Goal: Task Accomplishment & Management: Manage account settings

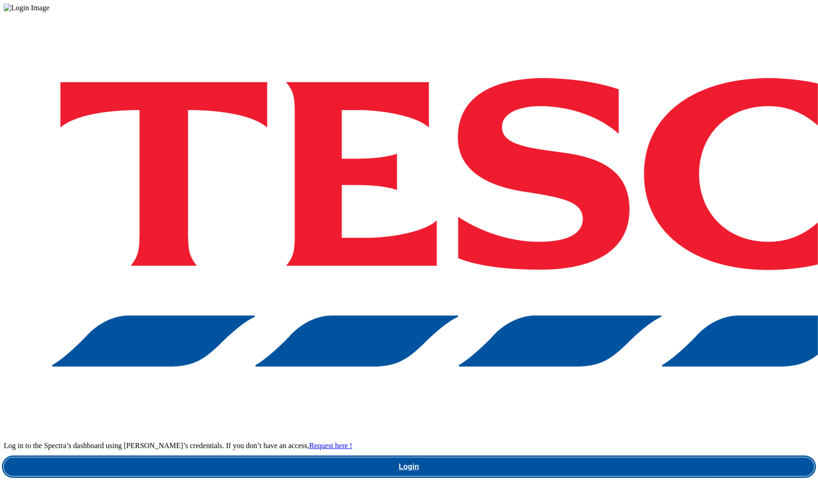
click at [605, 457] on link "Login" at bounding box center [409, 466] width 811 height 19
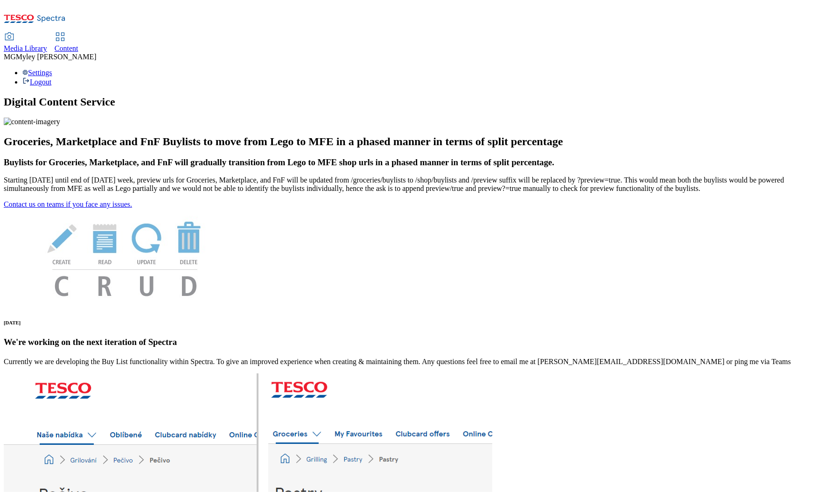
click at [78, 44] on span "Content" at bounding box center [67, 48] width 24 height 8
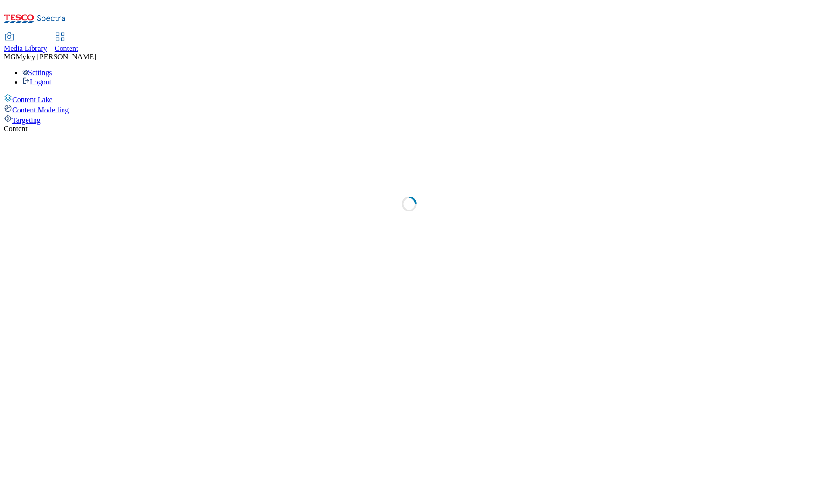
select select "ghs-[GEOGRAPHIC_DATA]"
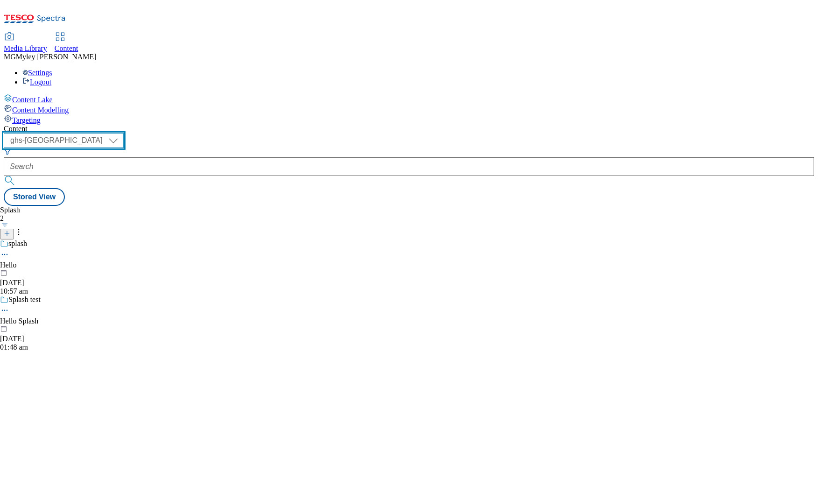
click at [124, 133] on select "ghs-roi ghs-[GEOGRAPHIC_DATA]" at bounding box center [64, 140] width 120 height 15
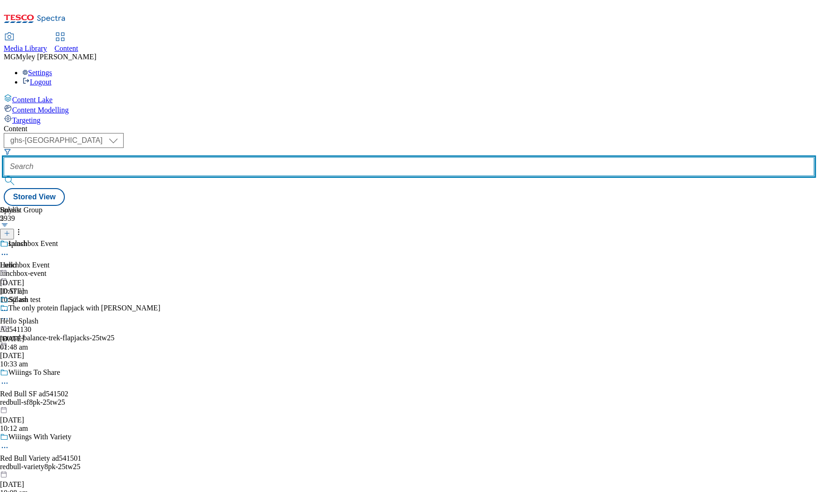
click at [217, 157] on input "text" at bounding box center [409, 166] width 811 height 19
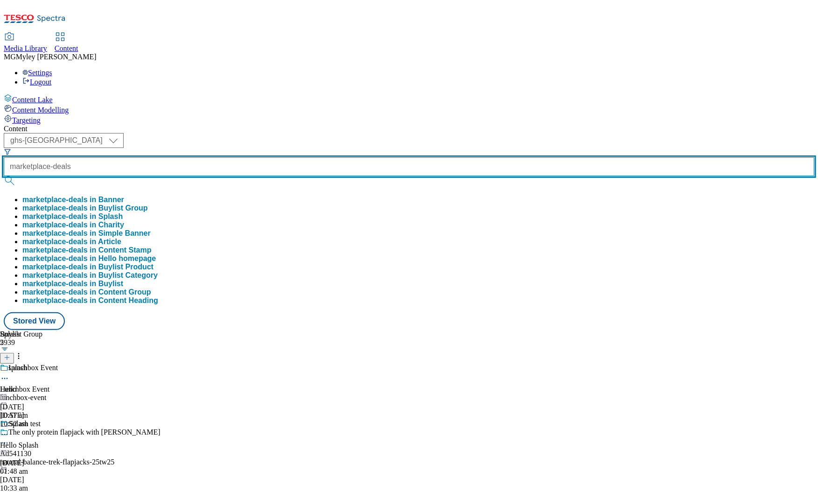
type input "marketplace-deals"
click at [4, 176] on button "submit" at bounding box center [10, 180] width 13 height 9
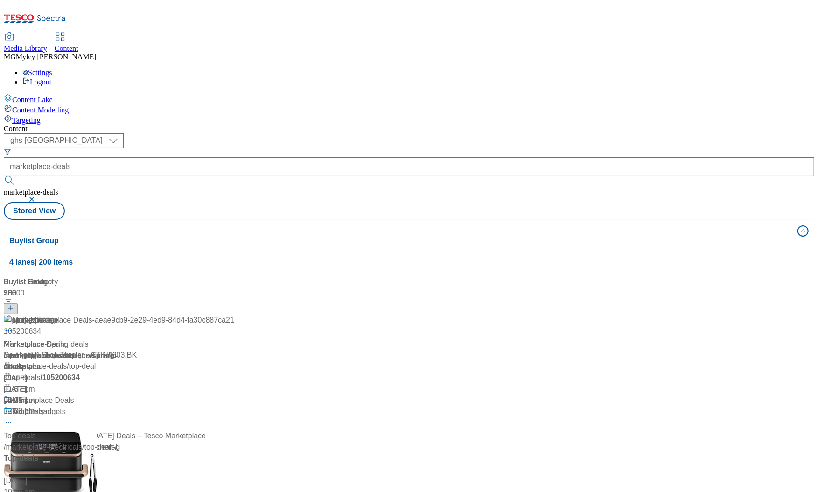
click at [284, 125] on div "Content ( optional ) ghs-roi ghs-[GEOGRAPHIC_DATA] ghs-uk marketplace-deals mar…" at bounding box center [409, 376] width 811 height 502
click at [214, 395] on div "Marketplace Deals Marketplace Deals / marketplace-deals [DATE] 01:12 pm" at bounding box center [119, 435] width 231 height 80
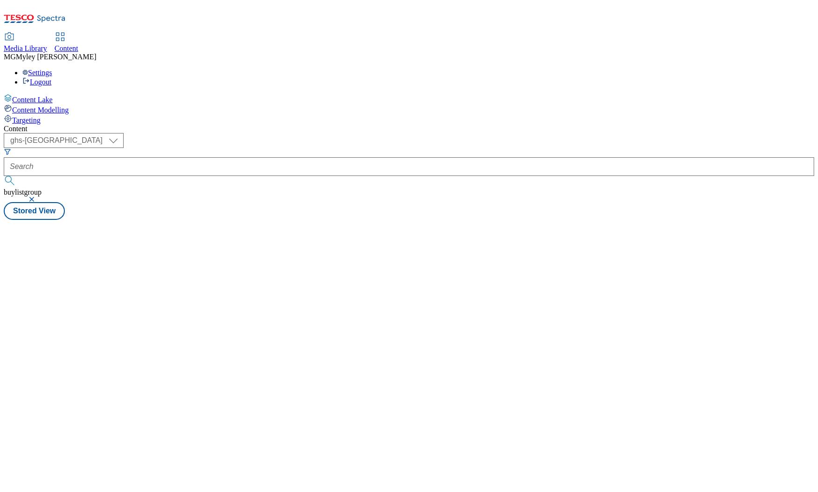
click at [216, 202] on div "Content ( optional ) ghs-roi ghs-[GEOGRAPHIC_DATA] ghs-uk buylistgroup Stored V…" at bounding box center [409, 172] width 811 height 95
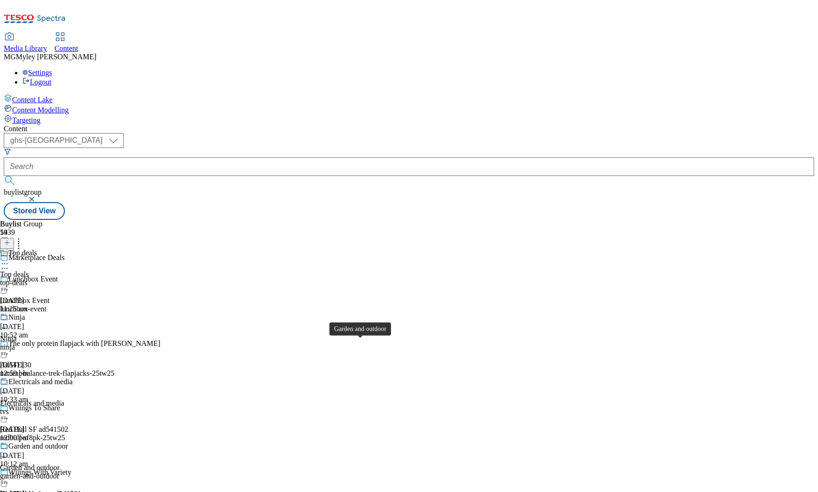
scroll to position [79, 0]
click at [73, 377] on div "Electricals and media Electricals and media tvs [DATE] 12:00 pm" at bounding box center [36, 409] width 73 height 64
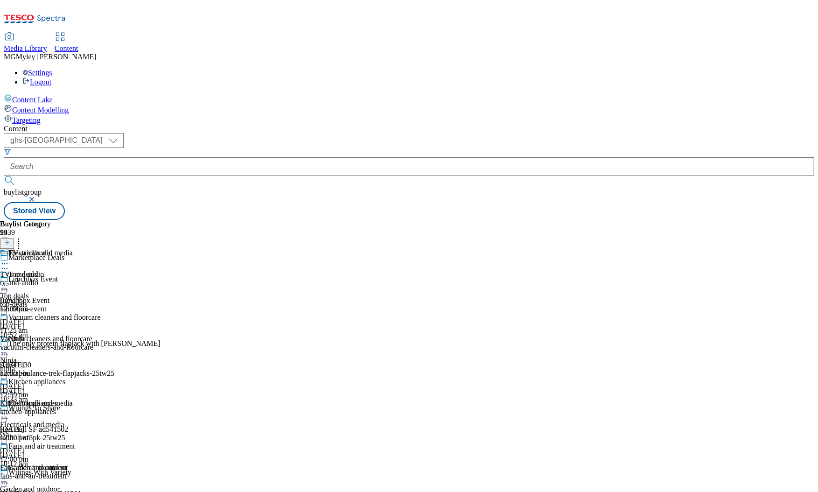
click at [9, 409] on icon at bounding box center [4, 413] width 9 height 9
click at [43, 441] on span "Copy" at bounding box center [36, 444] width 14 height 7
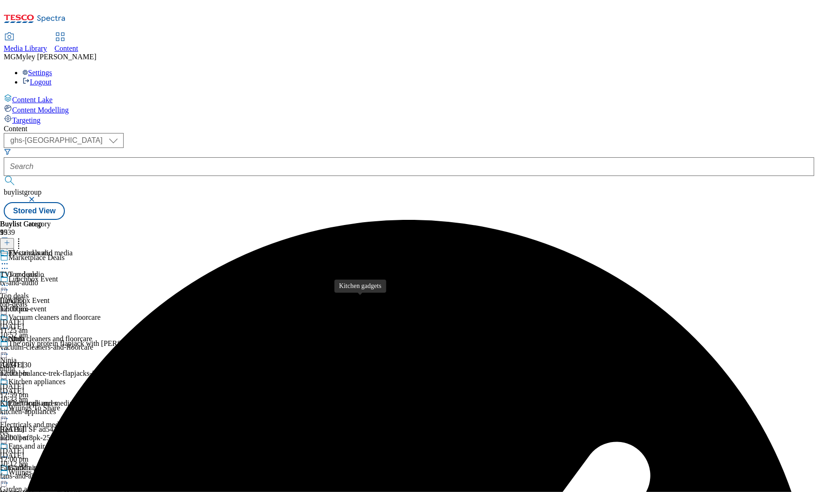
scroll to position [1216, 0]
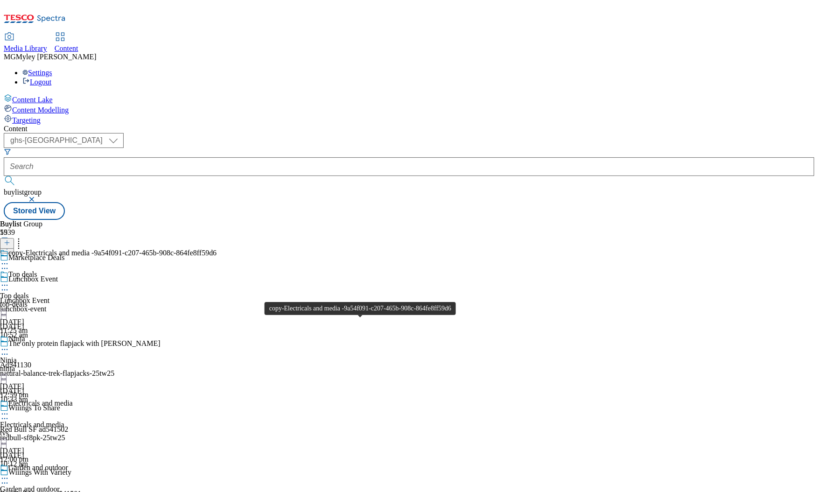
scroll to position [1177, 0]
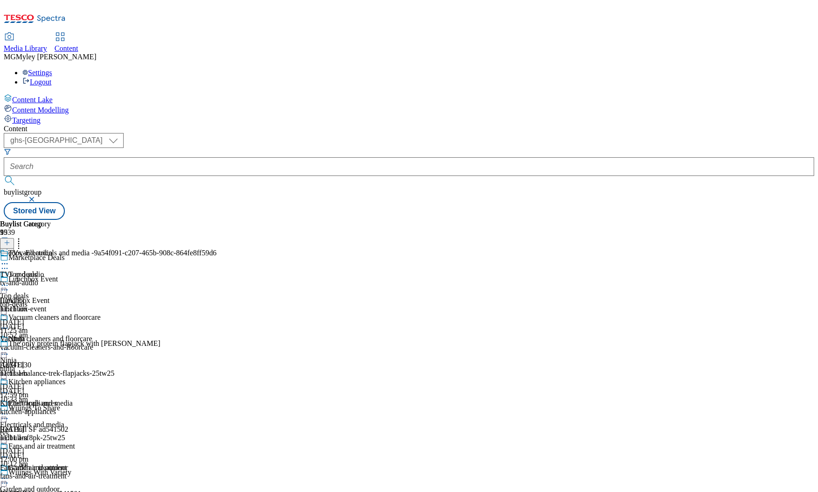
click at [23, 237] on icon at bounding box center [18, 241] width 9 height 9
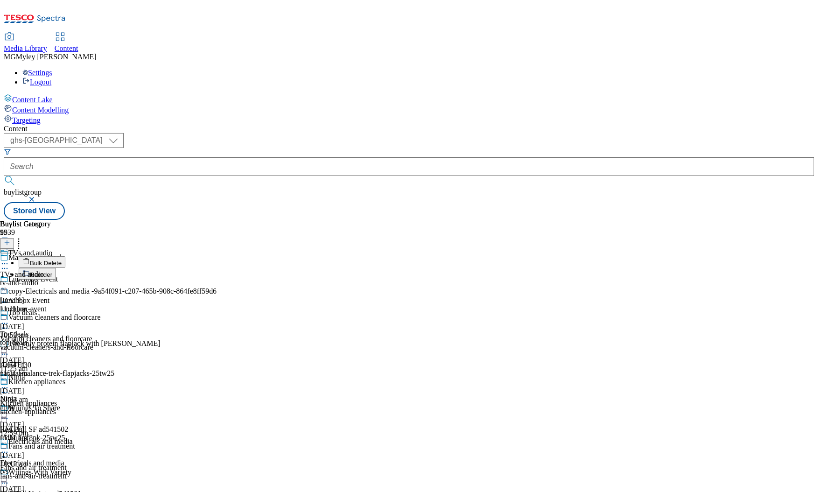
click at [56, 268] on button "Reorder" at bounding box center [37, 274] width 37 height 12
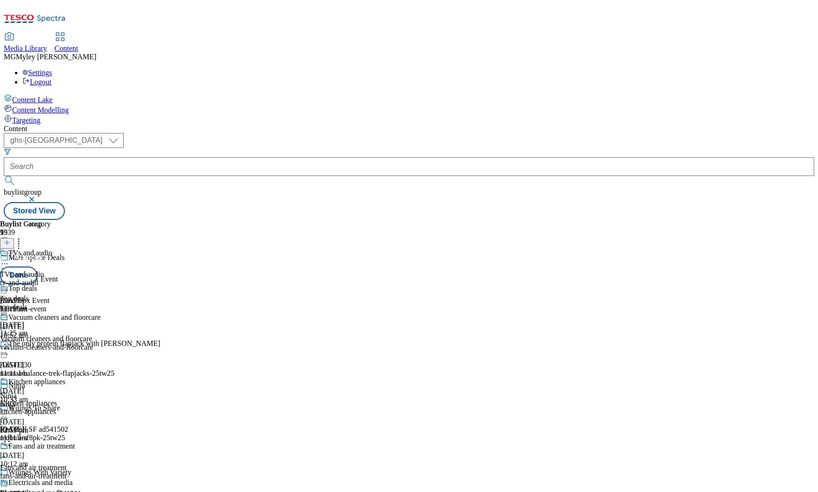
drag, startPoint x: 441, startPoint y: 357, endPoint x: 438, endPoint y: 172, distance: 185.7
drag, startPoint x: 445, startPoint y: 352, endPoint x: 444, endPoint y: 200, distance: 151.7
drag, startPoint x: 440, startPoint y: 400, endPoint x: 431, endPoint y: 233, distance: 166.8
drag, startPoint x: 444, startPoint y: 317, endPoint x: 436, endPoint y: 191, distance: 126.7
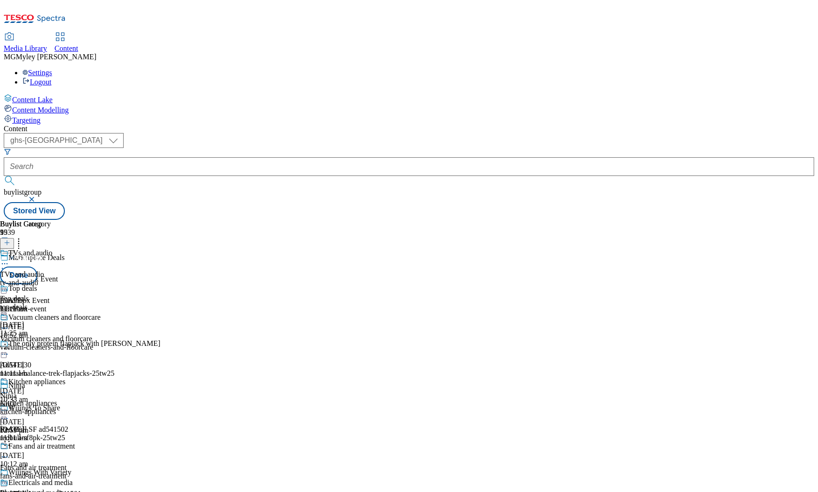
drag, startPoint x: 437, startPoint y: 353, endPoint x: 433, endPoint y: 210, distance: 143.3
drag, startPoint x: 435, startPoint y: 376, endPoint x: 428, endPoint y: 240, distance: 136.5
drag, startPoint x: 440, startPoint y: 380, endPoint x: 426, endPoint y: 206, distance: 174.6
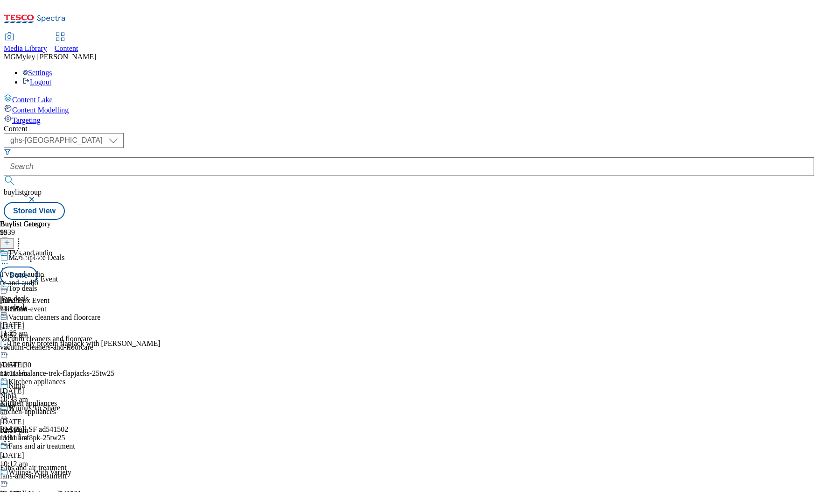
drag, startPoint x: 442, startPoint y: 314, endPoint x: 441, endPoint y: 225, distance: 88.2
click at [37, 266] on button "Done" at bounding box center [18, 275] width 37 height 18
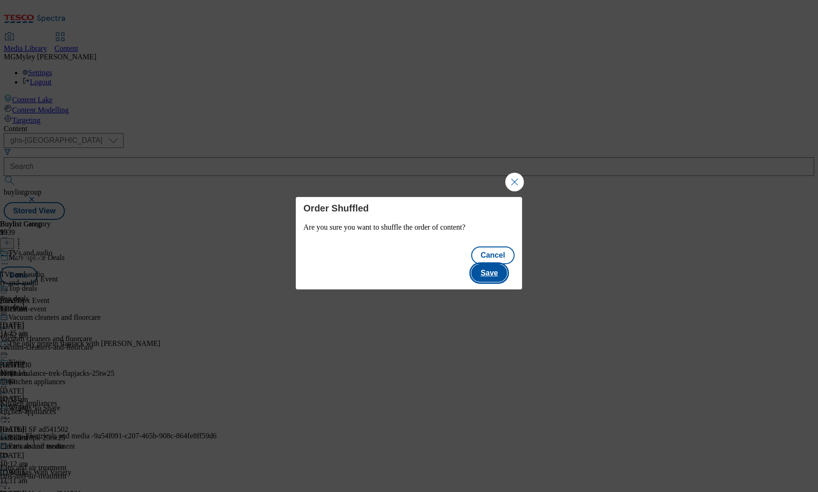
click at [498, 264] on button "Save" at bounding box center [489, 273] width 36 height 18
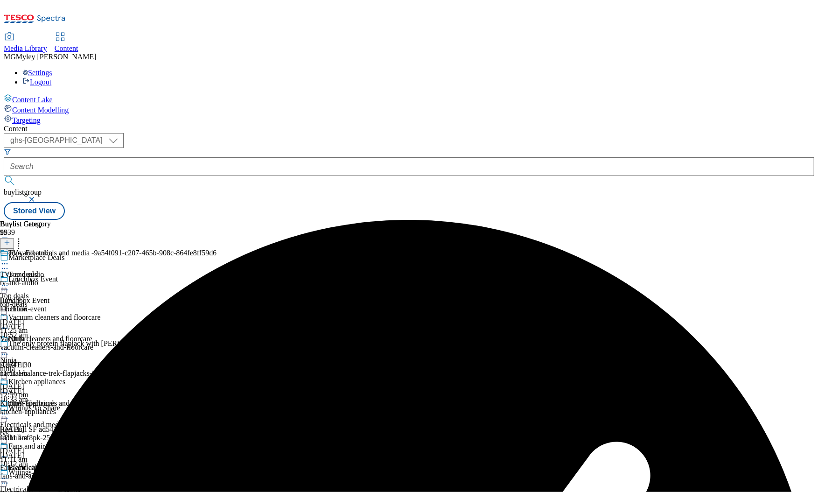
scroll to position [127, 0]
click at [23, 237] on icon at bounding box center [18, 241] width 9 height 9
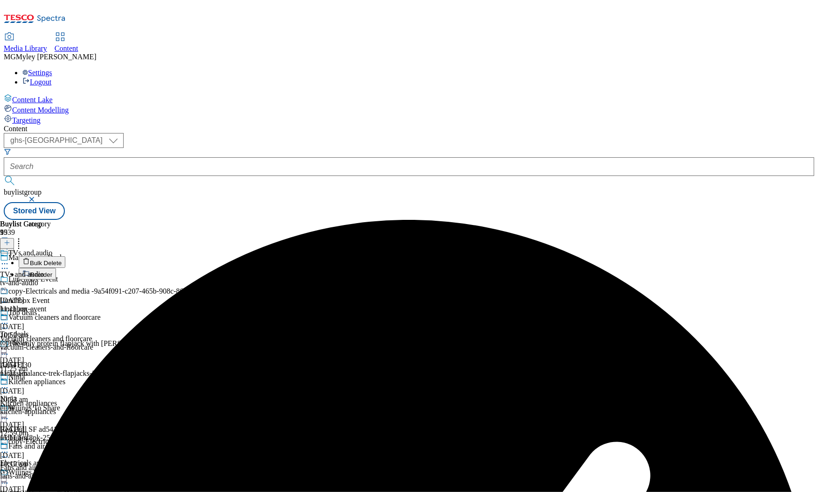
click at [56, 268] on button "Reorder" at bounding box center [37, 274] width 37 height 12
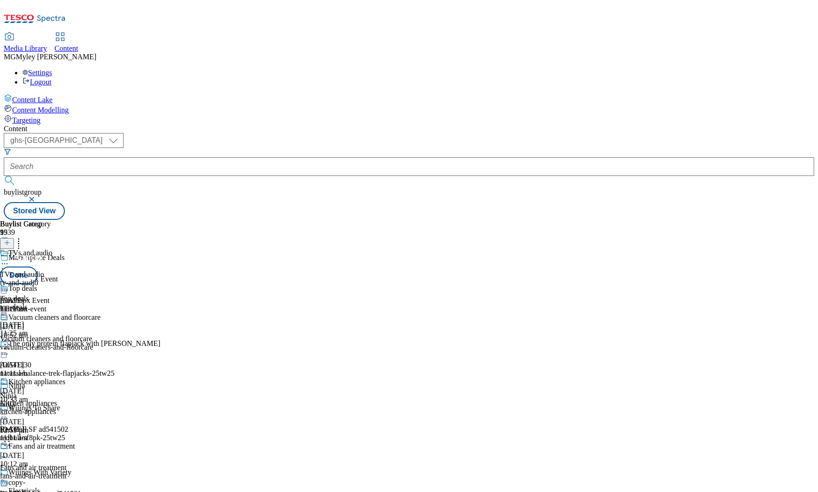
drag, startPoint x: 440, startPoint y: 269, endPoint x: 434, endPoint y: 483, distance: 213.8
drag, startPoint x: 438, startPoint y: 225, endPoint x: 436, endPoint y: 401, distance: 176.4
drag, startPoint x: 437, startPoint y: 203, endPoint x: 434, endPoint y: 454, distance: 251.1
drag, startPoint x: 442, startPoint y: 226, endPoint x: 441, endPoint y: 449, distance: 223.0
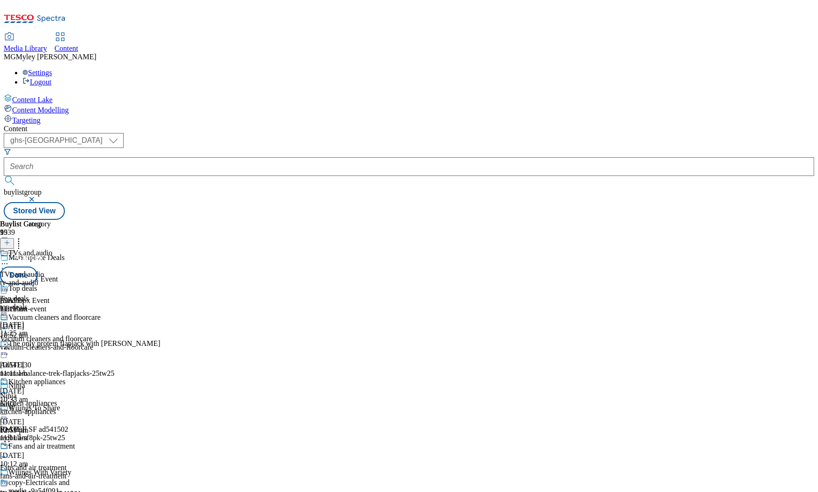
scroll to position [790, 0]
drag, startPoint x: 437, startPoint y: 175, endPoint x: 438, endPoint y: 285, distance: 109.2
drag, startPoint x: 438, startPoint y: 184, endPoint x: 446, endPoint y: 304, distance: 120.2
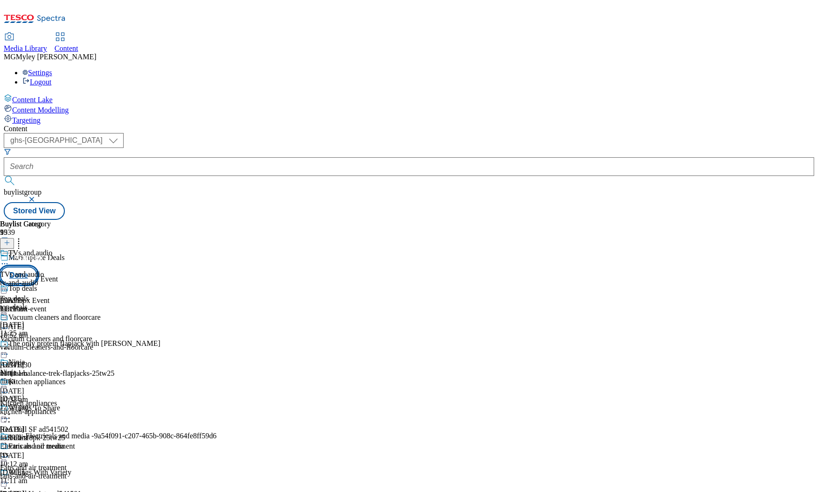
click at [37, 266] on button "Done" at bounding box center [18, 275] width 37 height 18
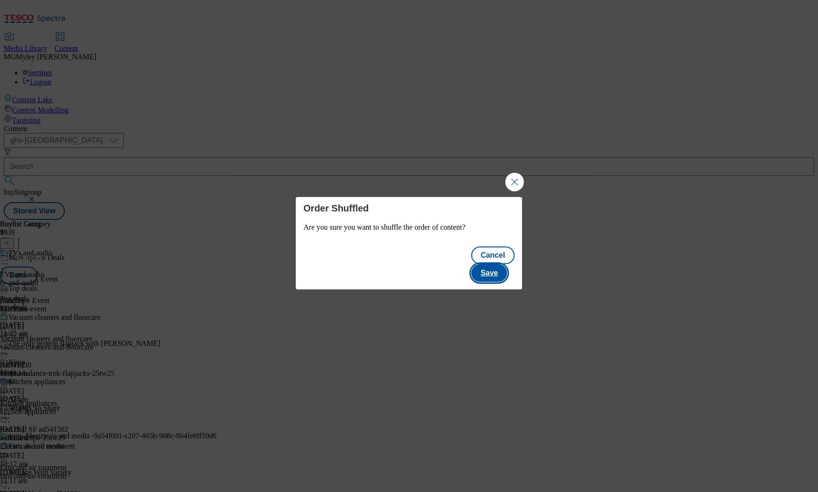
click at [500, 269] on button "Save" at bounding box center [489, 273] width 36 height 18
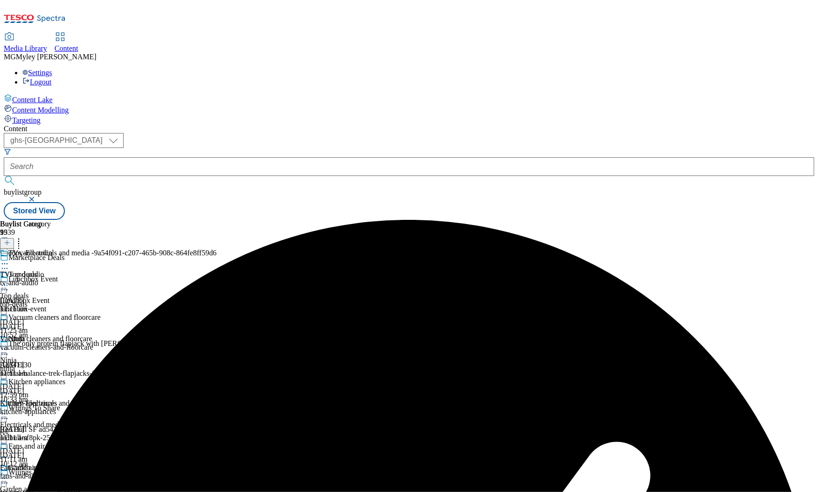
scroll to position [98, 0]
click at [9, 409] on icon at bounding box center [4, 413] width 9 height 9
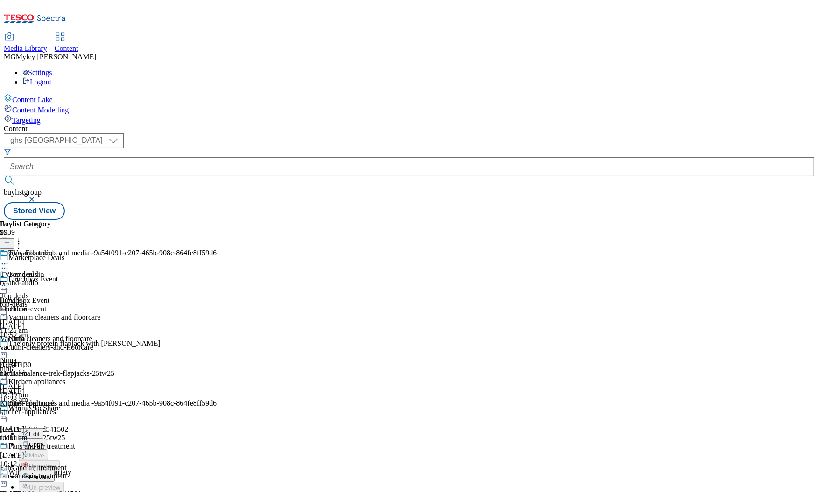
click at [43, 441] on span "Copy" at bounding box center [36, 444] width 14 height 7
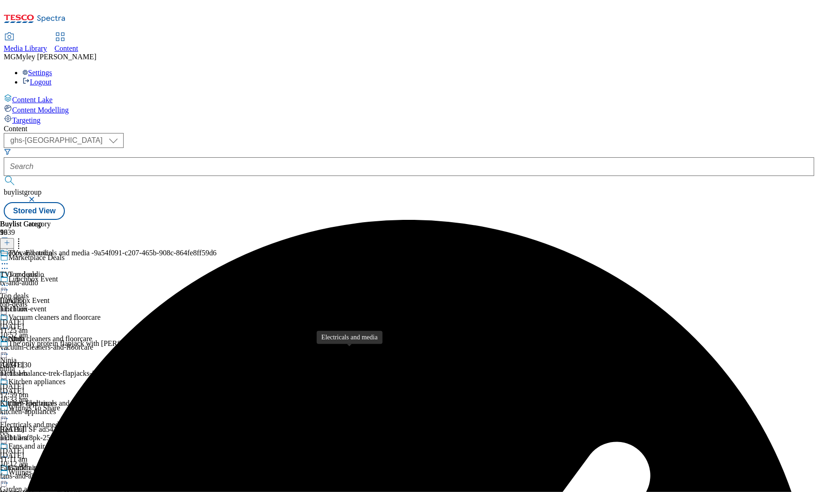
scroll to position [97, 0]
click at [9, 409] on icon at bounding box center [4, 413] width 9 height 9
click at [40, 430] on span "Edit" at bounding box center [34, 433] width 11 height 7
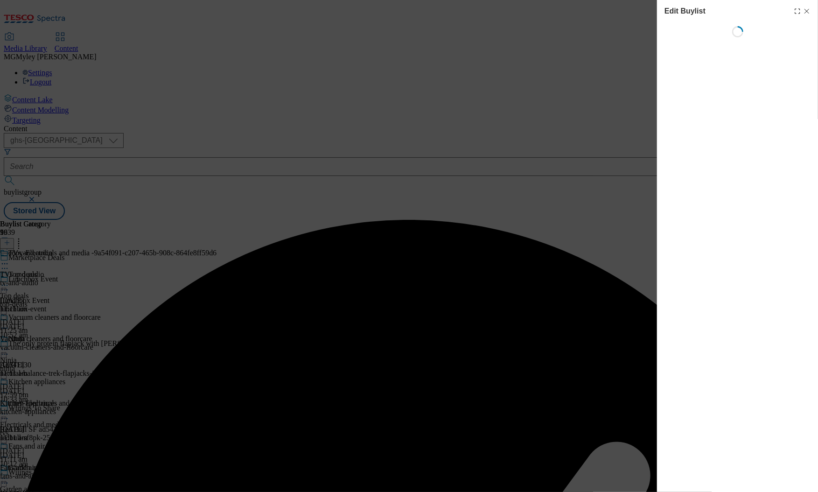
select select "evergreen"
select select "Banner"
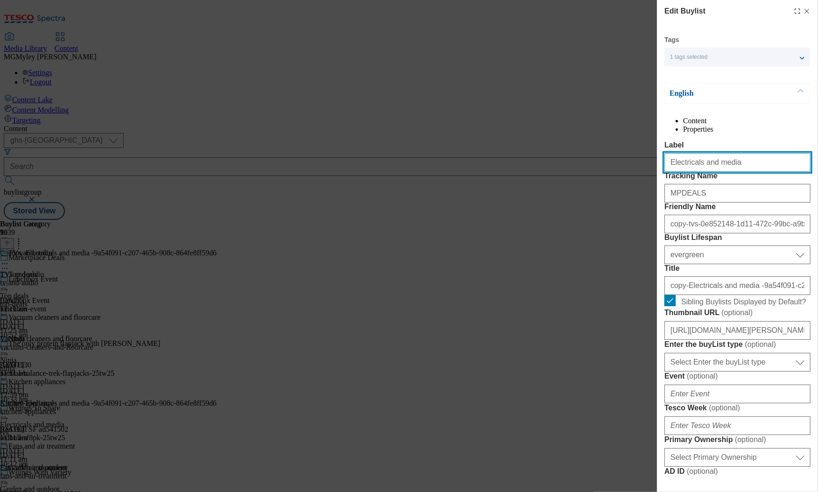
drag, startPoint x: 748, startPoint y: 186, endPoint x: 607, endPoint y: 182, distance: 141.4
click at [607, 182] on div "Edit Buylist Tags 1 tags selected buylist English Content Properties Label Elec…" at bounding box center [409, 246] width 818 height 492
paste input "Modal"
type input "Electricals"
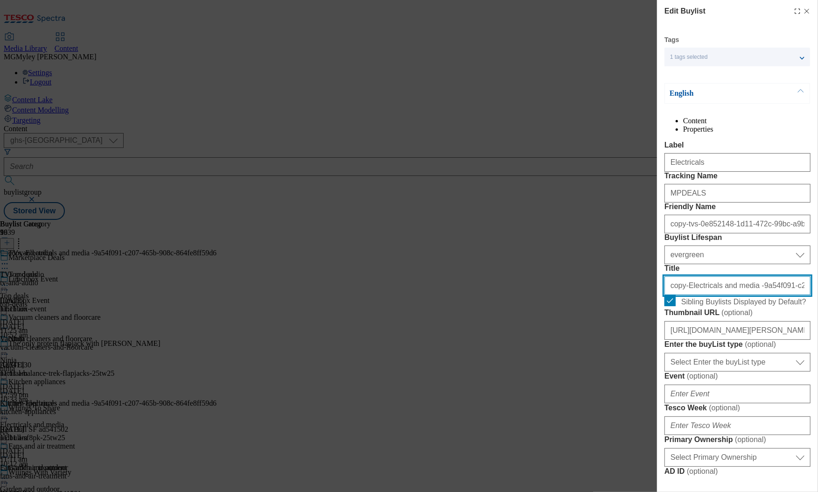
click at [708, 295] on input "copy-Electricals and media -9a54f091-c207-465b-908c-864fe8ff59d6" at bounding box center [737, 285] width 146 height 19
paste input "Electricals"
type input "Electricals"
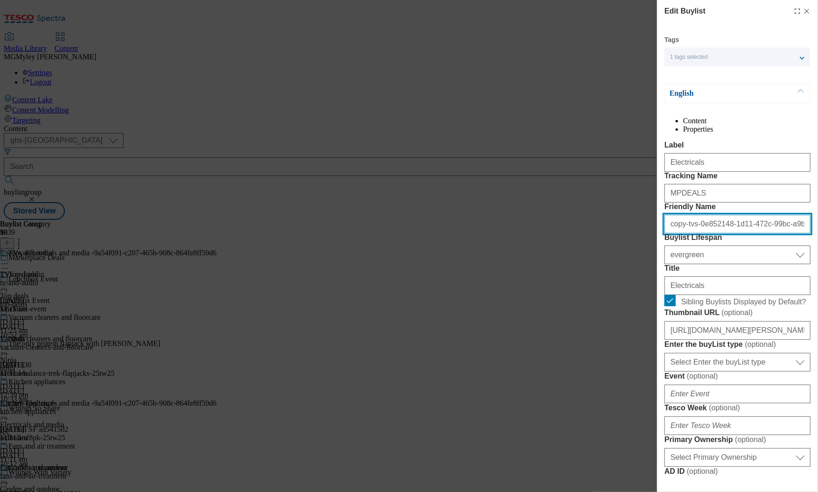
click at [712, 233] on input "copy-tvs-0e852148-1d11-472c-99bc-a9b7d03c3577" at bounding box center [737, 224] width 146 height 19
paste input "Electricals"
type input "electricals"
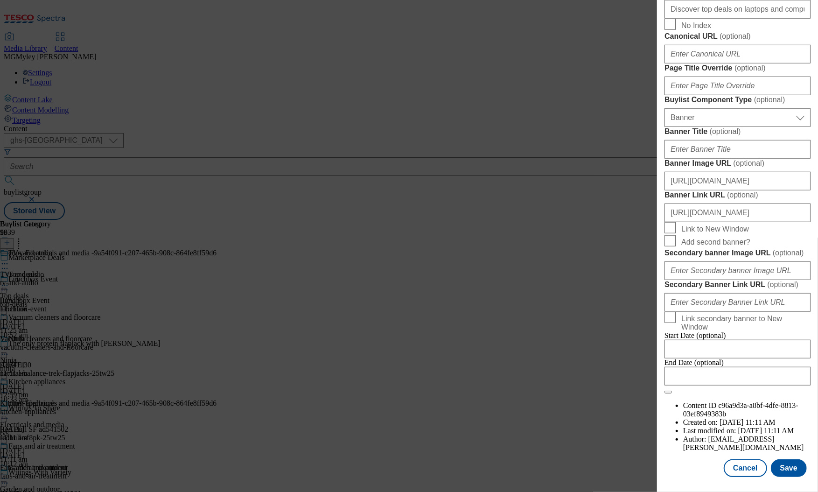
scroll to position [857, 0]
click at [787, 468] on button "Save" at bounding box center [789, 468] width 36 height 18
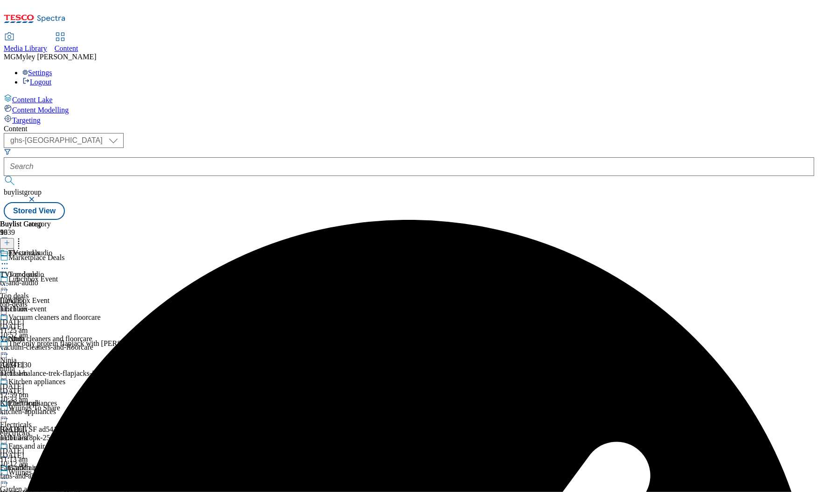
click at [9, 409] on icon at bounding box center [4, 413] width 9 height 9
click at [51, 473] on span "Preview" at bounding box center [40, 476] width 22 height 7
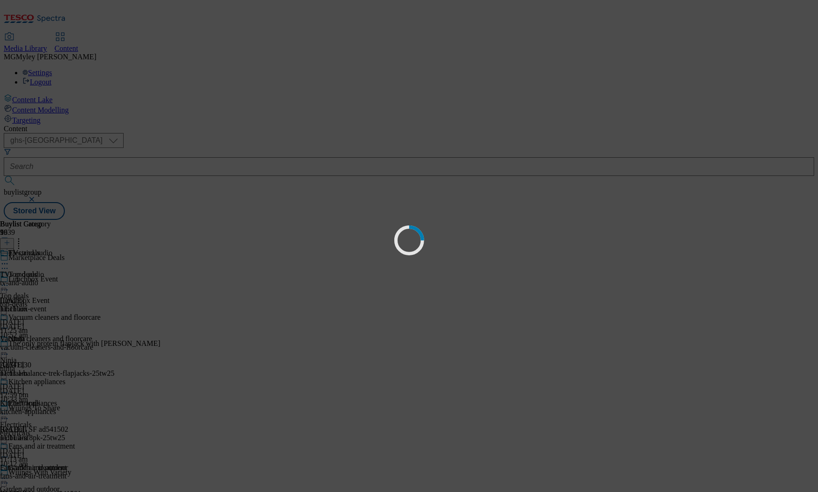
scroll to position [0, 0]
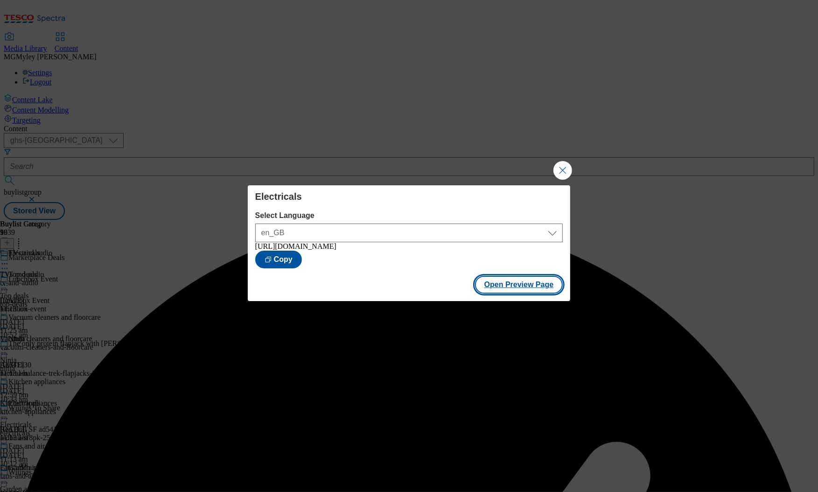
click at [538, 287] on button "Open Preview Page" at bounding box center [519, 285] width 88 height 18
click at [562, 174] on button "Close Modal" at bounding box center [562, 170] width 19 height 19
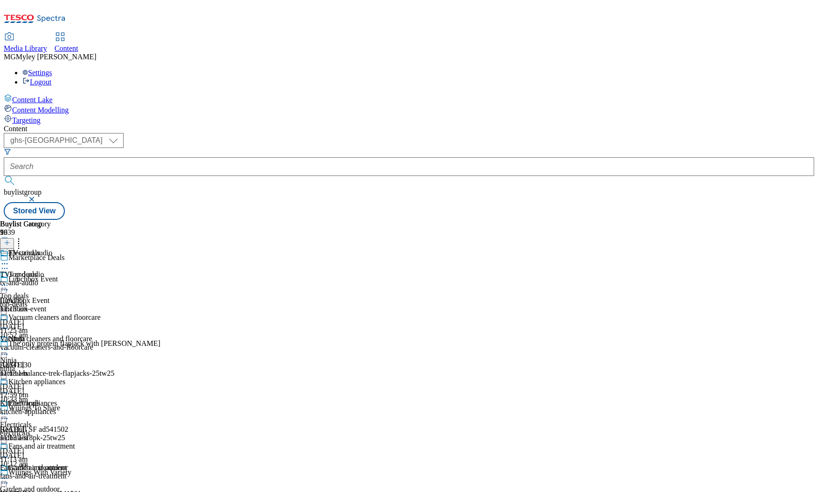
click at [9, 409] on icon at bounding box center [4, 413] width 9 height 9
click at [43, 441] on span "Copy" at bounding box center [36, 444] width 14 height 7
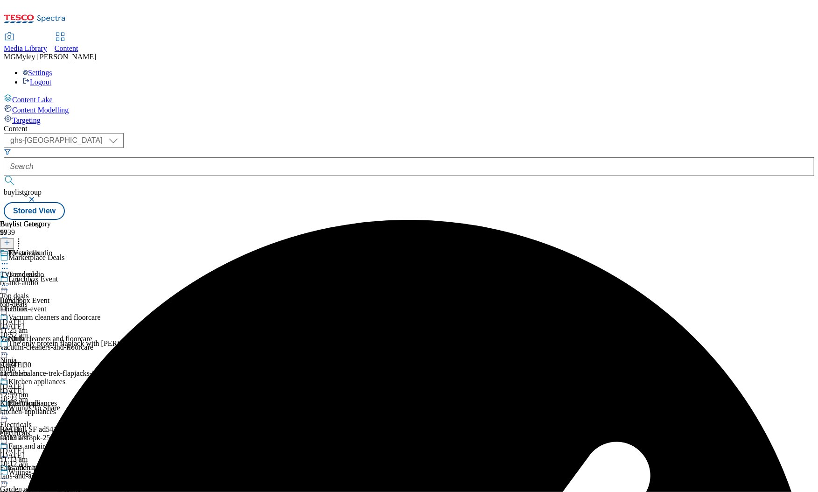
scroll to position [0, 0]
click at [9, 409] on icon at bounding box center [4, 413] width 9 height 9
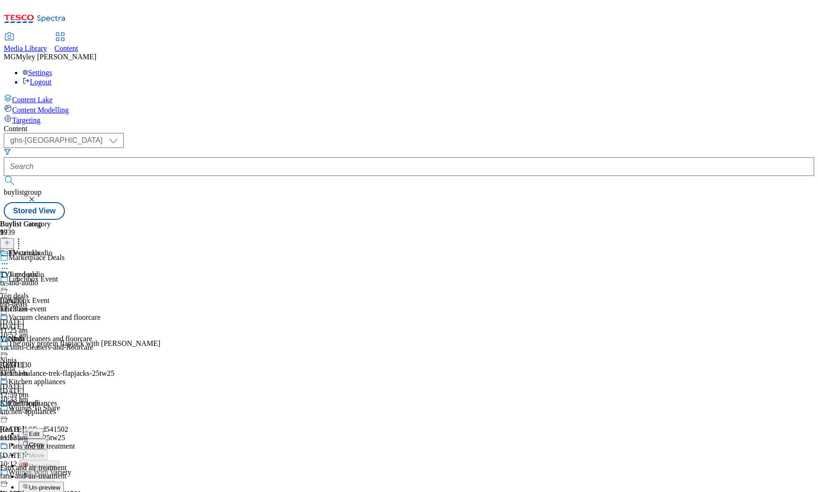
scroll to position [243, 0]
click at [77, 491] on span "Open Preview Url" at bounding box center [53, 498] width 49 height 7
click at [9, 409] on icon at bounding box center [4, 413] width 9 height 9
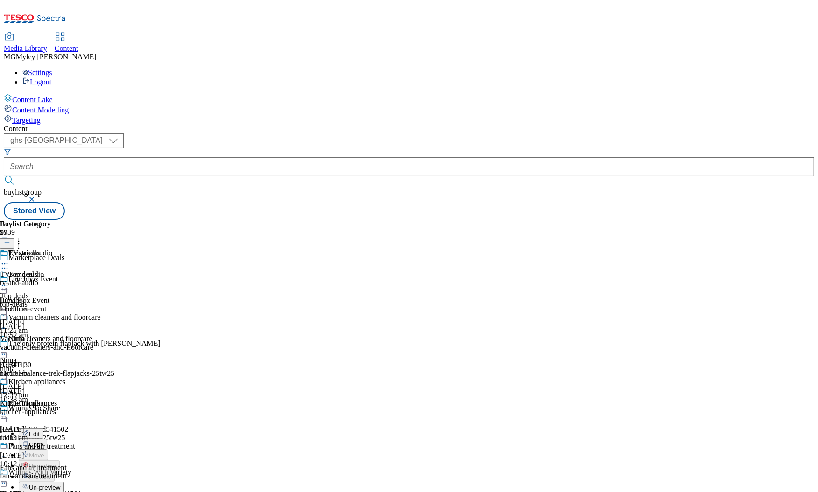
click at [60, 484] on span "Un-preview" at bounding box center [44, 487] width 31 height 7
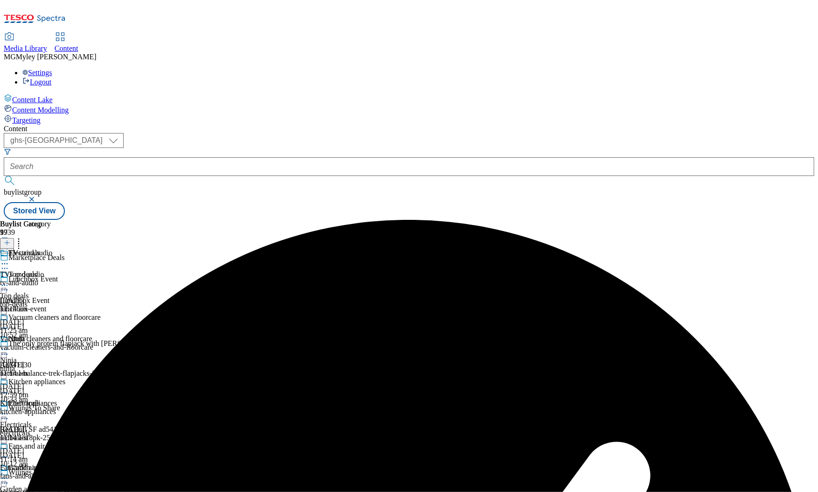
scroll to position [109, 0]
click at [9, 409] on icon at bounding box center [4, 413] width 9 height 9
click at [51, 473] on span "Preview" at bounding box center [40, 476] width 22 height 7
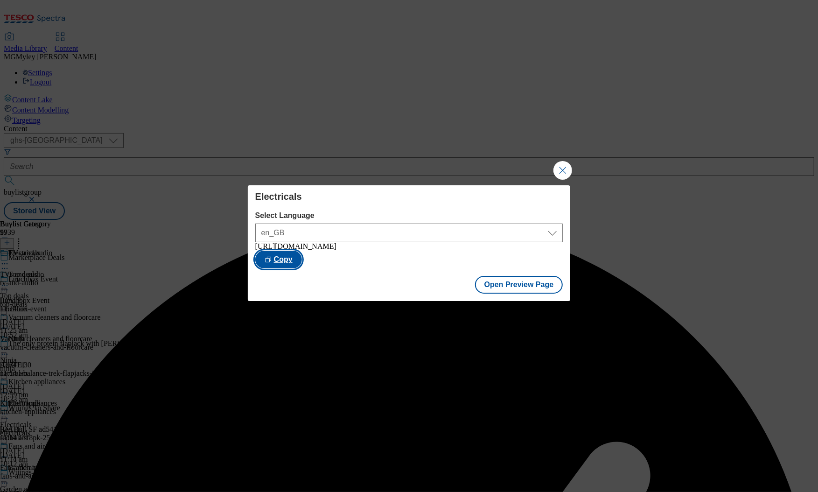
click at [302, 259] on button "Copy" at bounding box center [278, 260] width 47 height 18
click at [568, 167] on button "Close Modal" at bounding box center [562, 170] width 19 height 19
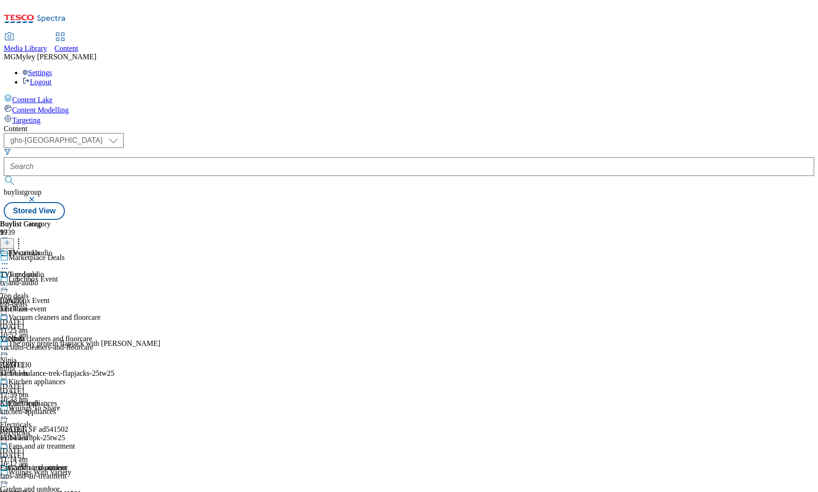
scroll to position [0, 0]
click at [73, 364] on div "ninja" at bounding box center [36, 368] width 73 height 8
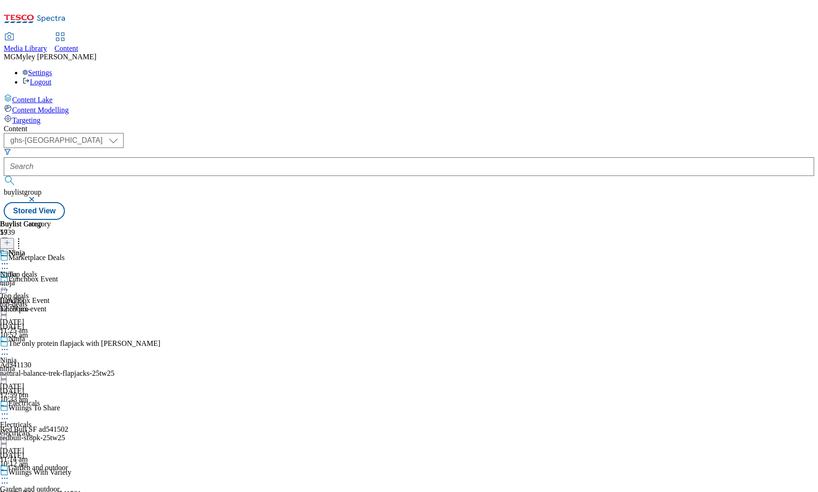
click at [9, 345] on icon at bounding box center [4, 349] width 9 height 9
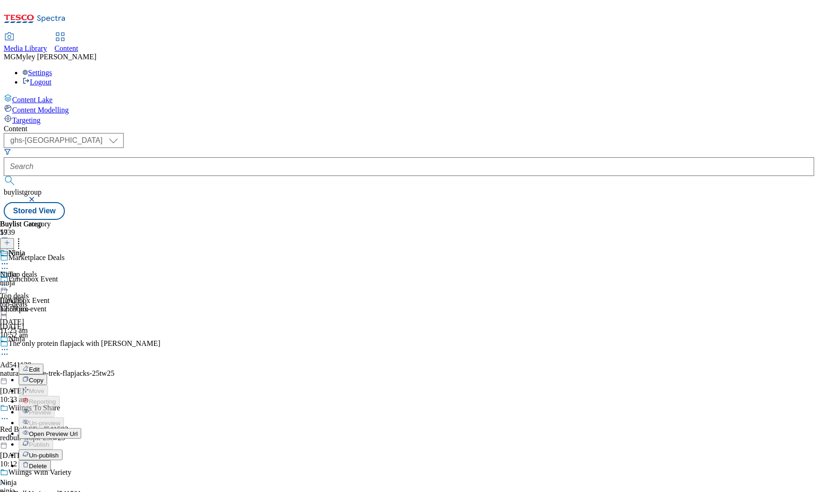
scroll to position [32, 0]
click at [59, 452] on span "Un-publish" at bounding box center [44, 455] width 30 height 7
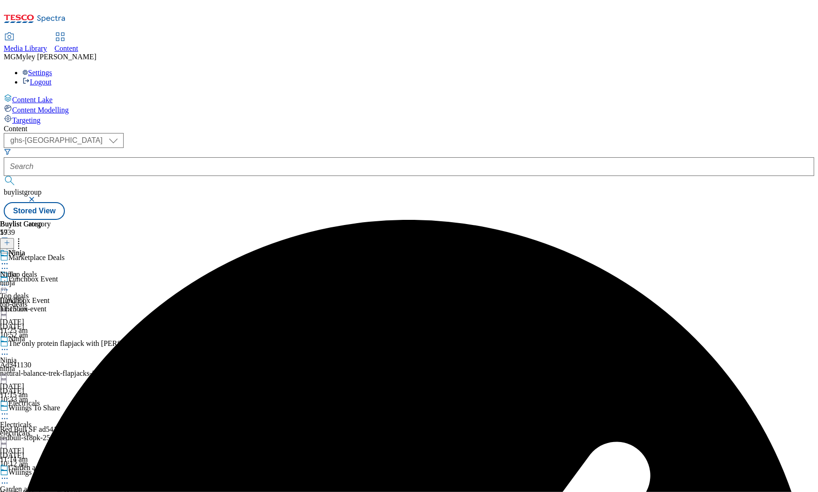
click at [9, 345] on icon at bounding box center [4, 349] width 9 height 9
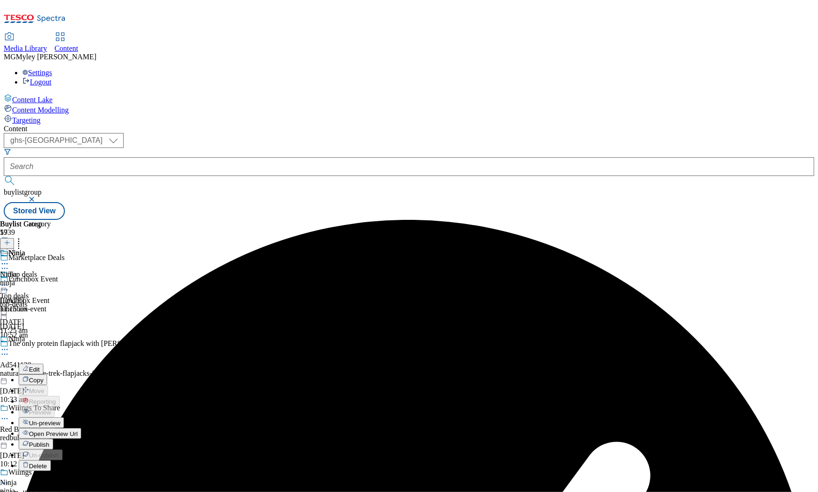
click at [60, 419] on span "Un-preview" at bounding box center [44, 422] width 31 height 7
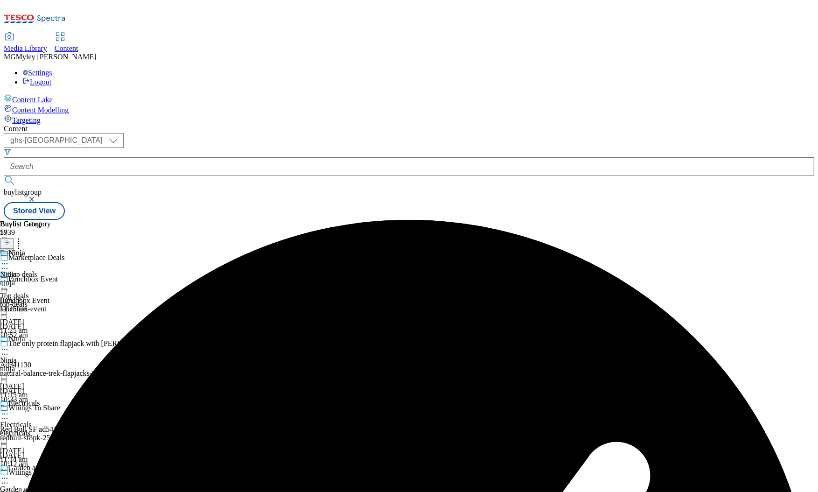
click at [23, 237] on icon at bounding box center [18, 241] width 9 height 9
click at [56, 268] on button "Reorder" at bounding box center [37, 274] width 37 height 12
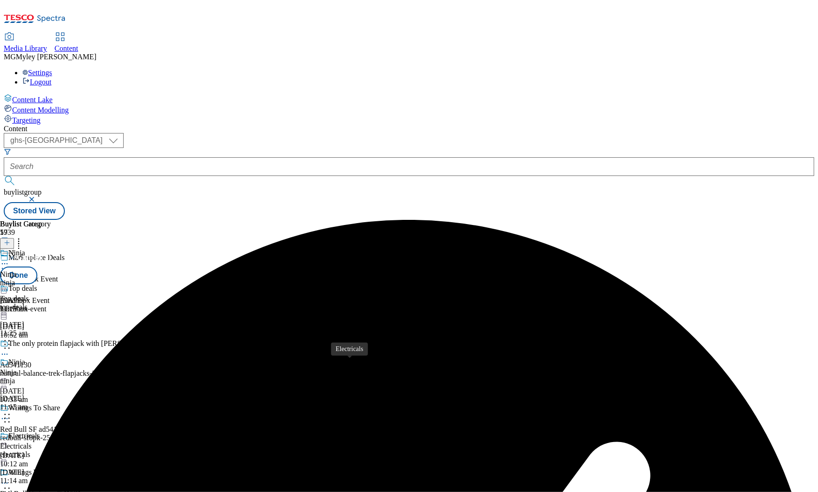
scroll to position [108, 0]
drag, startPoint x: 437, startPoint y: 187, endPoint x: 439, endPoint y: 371, distance: 184.8
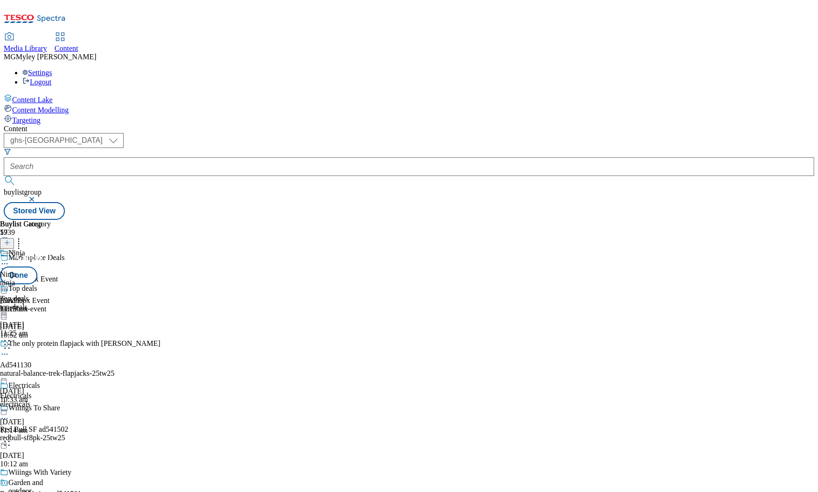
scroll to position [272, 0]
drag, startPoint x: 438, startPoint y: 193, endPoint x: 438, endPoint y: 387, distance: 194.1
drag, startPoint x: 437, startPoint y: 209, endPoint x: 429, endPoint y: 381, distance: 171.9
drag, startPoint x: 441, startPoint y: 209, endPoint x: 440, endPoint y: 455, distance: 246.8
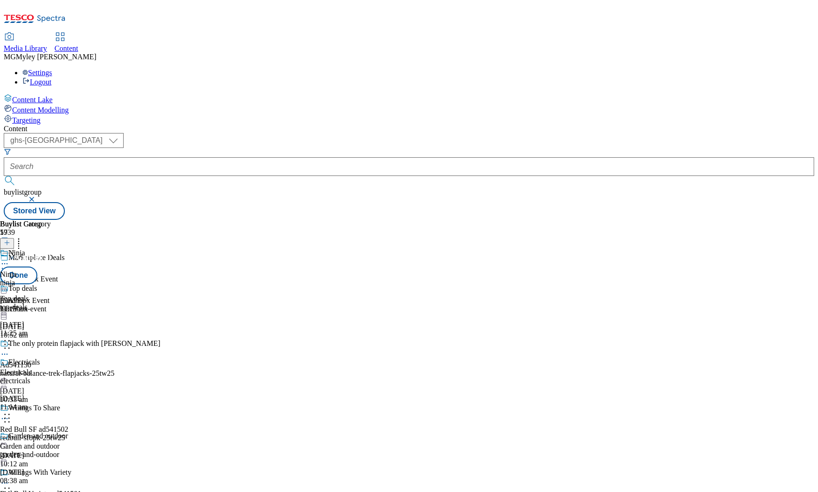
scroll to position [408, 0]
drag, startPoint x: 440, startPoint y: 172, endPoint x: 434, endPoint y: 415, distance: 243.7
drag, startPoint x: 437, startPoint y: 212, endPoint x: 436, endPoint y: 401, distance: 188.5
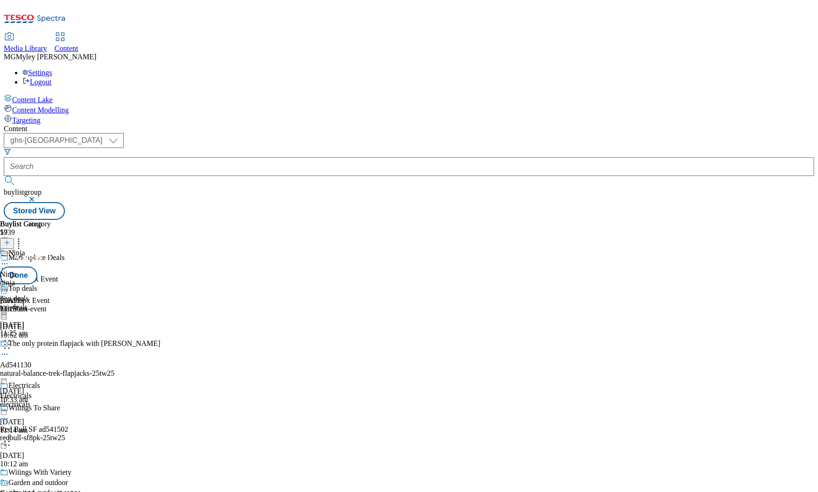
drag, startPoint x: 439, startPoint y: 208, endPoint x: 439, endPoint y: 368, distance: 160.1
drag, startPoint x: 436, startPoint y: 181, endPoint x: 436, endPoint y: 370, distance: 189.9
drag, startPoint x: 437, startPoint y: 200, endPoint x: 438, endPoint y: 369, distance: 168.9
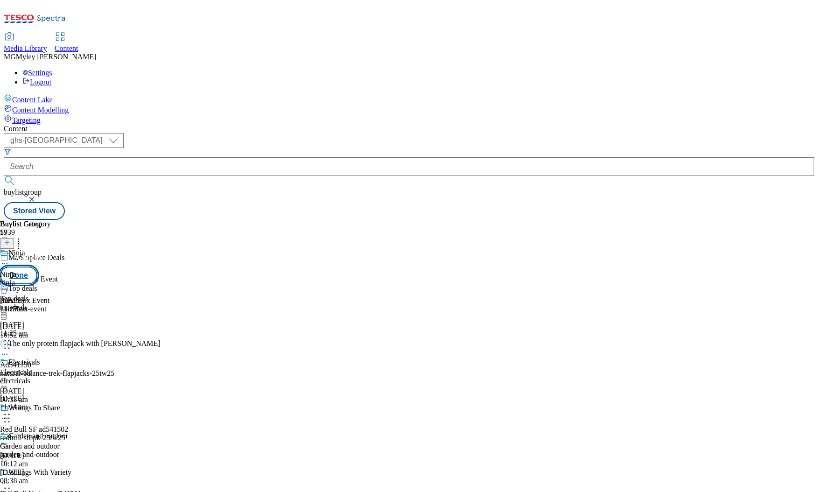
click at [37, 266] on button "Done" at bounding box center [18, 275] width 37 height 18
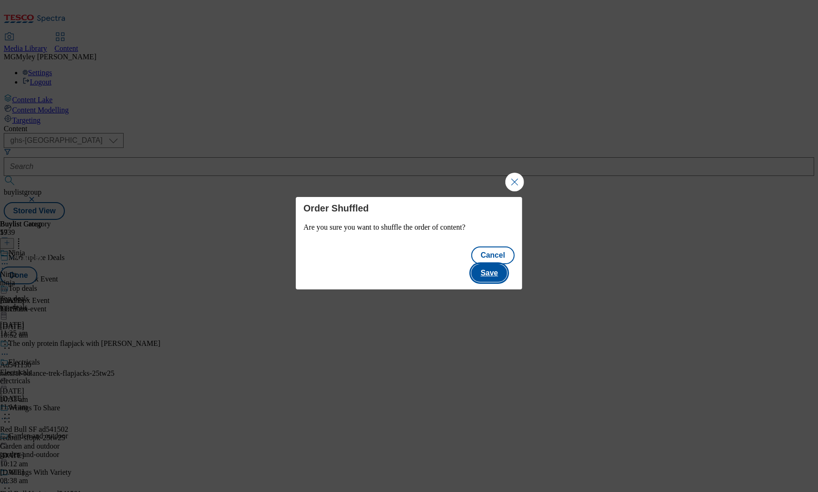
click at [502, 266] on button "Save" at bounding box center [489, 273] width 36 height 18
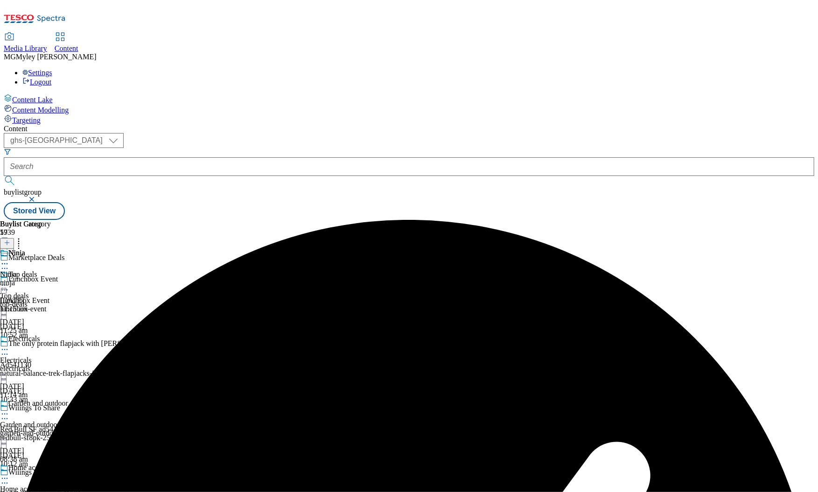
scroll to position [0, 0]
click at [362, 300] on div "top-deals" at bounding box center [181, 304] width 362 height 8
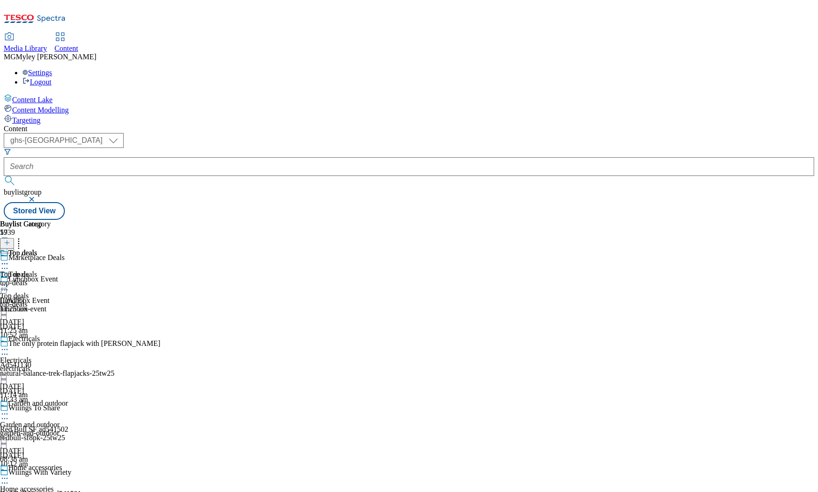
scroll to position [1410, 0]
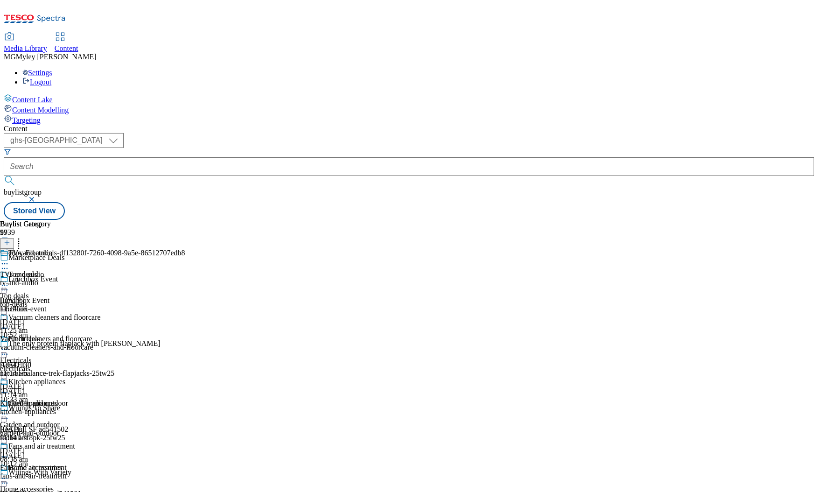
scroll to position [1430, 0]
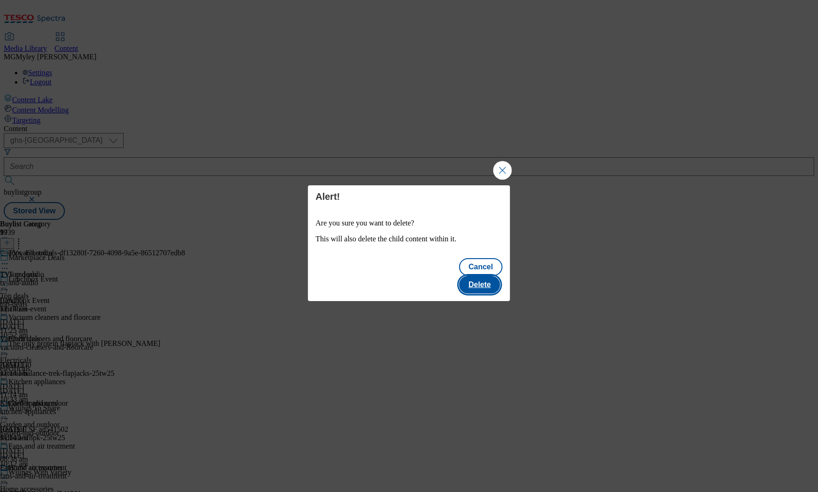
click at [481, 276] on button "Delete" at bounding box center [479, 285] width 41 height 18
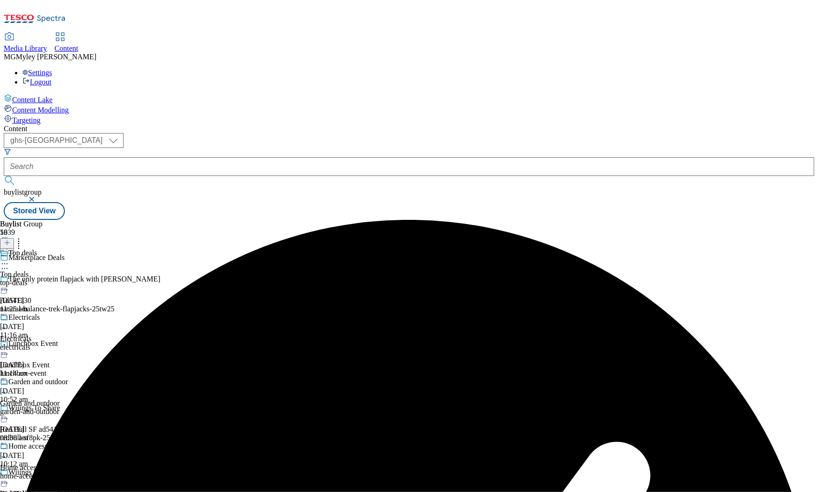
scroll to position [1274, 0]
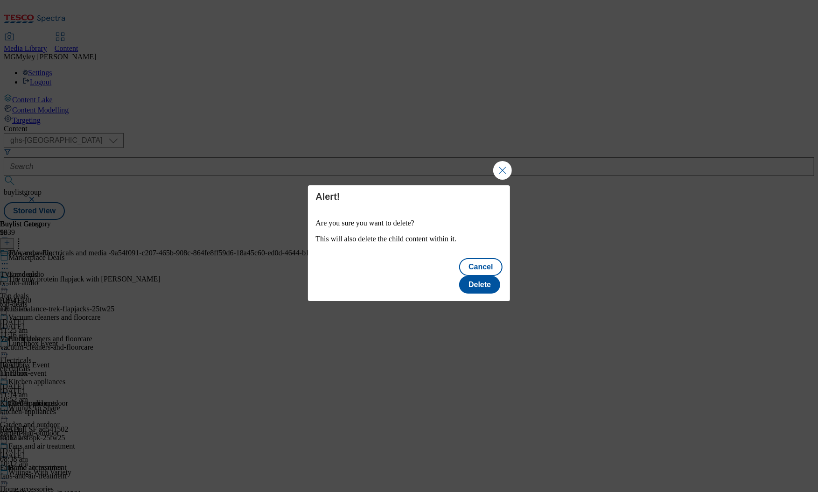
scroll to position [1274, 0]
click at [472, 280] on button "Delete" at bounding box center [479, 285] width 41 height 18
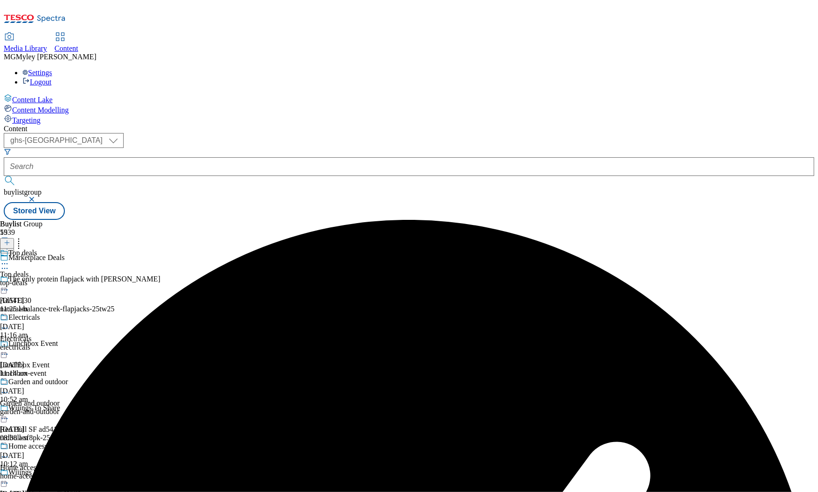
scroll to position [200, 0]
click at [73, 472] on div "home-accessories" at bounding box center [36, 476] width 73 height 8
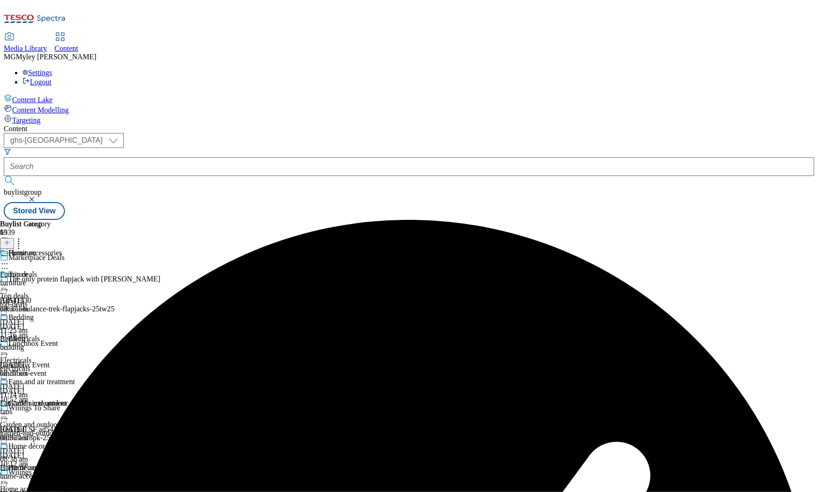
click at [9, 474] on icon at bounding box center [4, 478] width 9 height 9
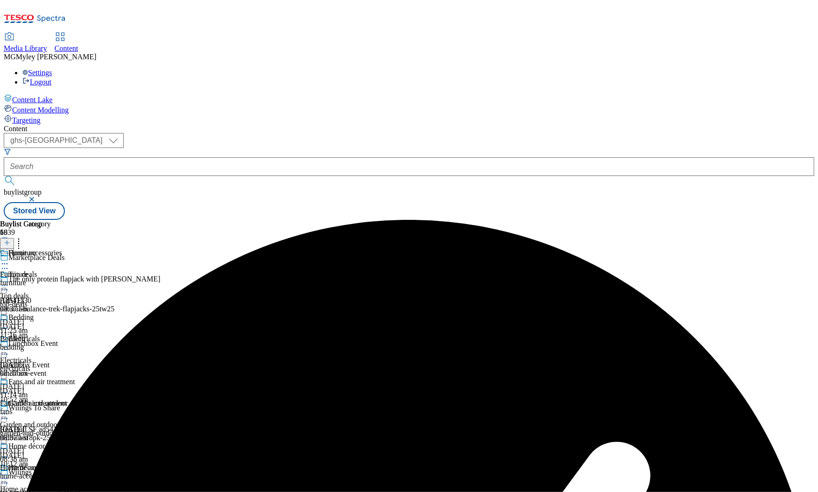
scroll to position [150, 0]
click at [23, 237] on icon at bounding box center [18, 241] width 9 height 9
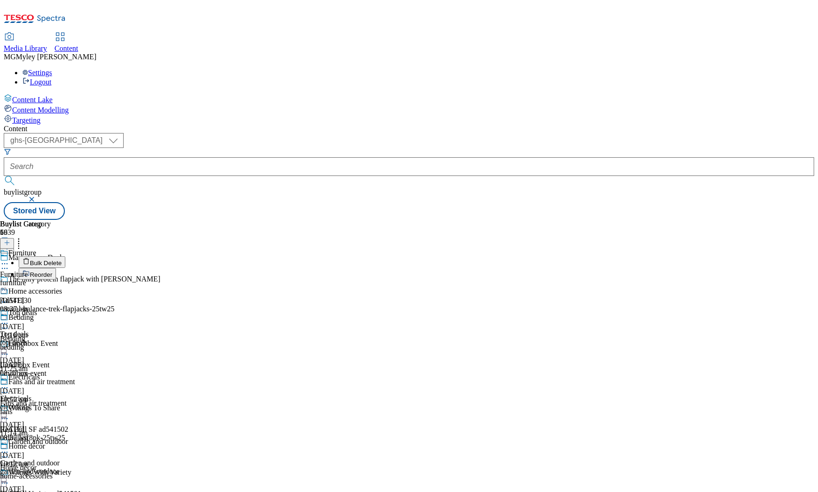
click at [56, 268] on button "Reorder" at bounding box center [37, 274] width 37 height 12
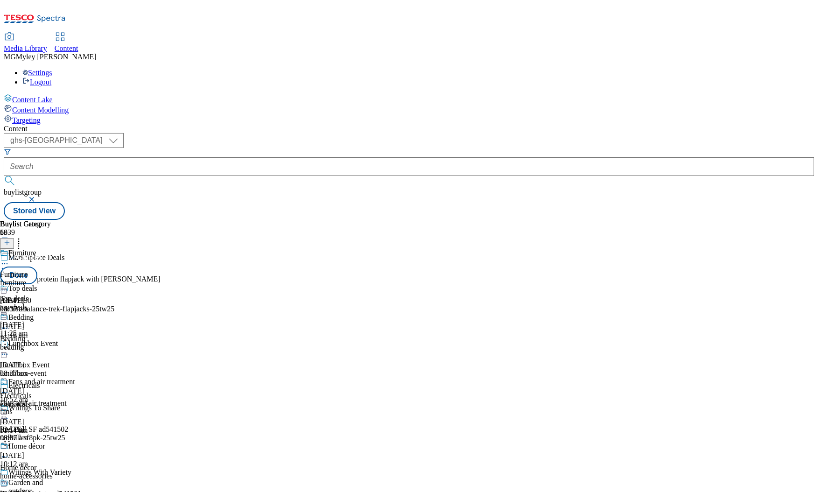
drag, startPoint x: 441, startPoint y: 330, endPoint x: 440, endPoint y: 393, distance: 63.5
drag, startPoint x: 435, startPoint y: 196, endPoint x: 435, endPoint y: 363, distance: 167.1
drag, startPoint x: 435, startPoint y: 165, endPoint x: 436, endPoint y: 393, distance: 228.2
drag, startPoint x: 436, startPoint y: 244, endPoint x: 434, endPoint y: 416, distance: 172.7
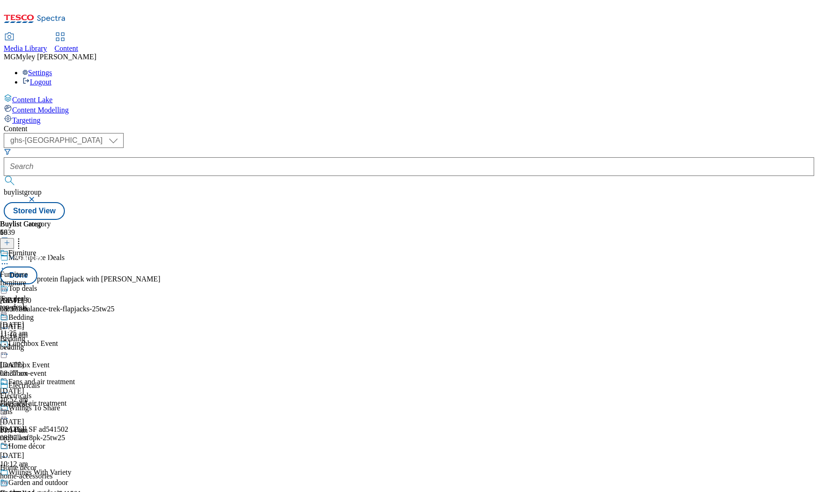
drag, startPoint x: 436, startPoint y: 161, endPoint x: 431, endPoint y: 343, distance: 181.6
drag, startPoint x: 438, startPoint y: 343, endPoint x: 431, endPoint y: 141, distance: 202.2
drag, startPoint x: 433, startPoint y: 314, endPoint x: 429, endPoint y: 206, distance: 107.4
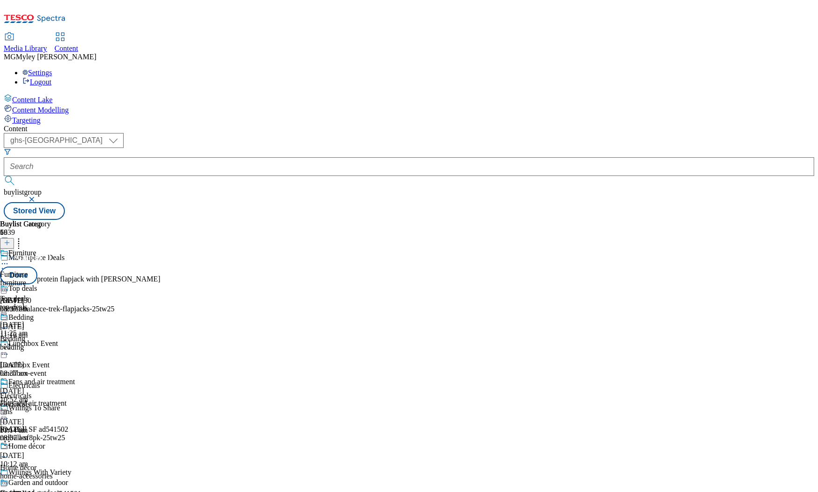
scroll to position [964, 0]
drag, startPoint x: 439, startPoint y: 399, endPoint x: 434, endPoint y: 219, distance: 179.7
drag, startPoint x: 433, startPoint y: 292, endPoint x: 426, endPoint y: 210, distance: 81.5
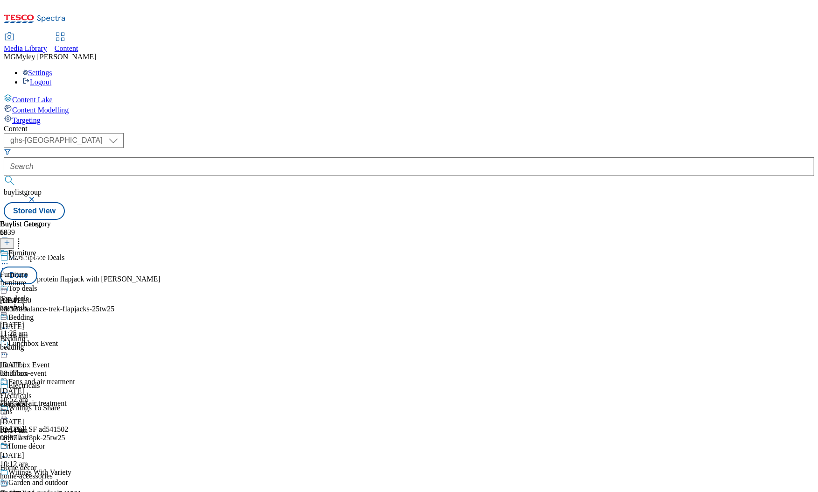
drag, startPoint x: 444, startPoint y: 329, endPoint x: 434, endPoint y: 171, distance: 158.1
drag, startPoint x: 437, startPoint y: 279, endPoint x: 437, endPoint y: 201, distance: 77.9
drag, startPoint x: 436, startPoint y: 378, endPoint x: 434, endPoint y: 162, distance: 216.5
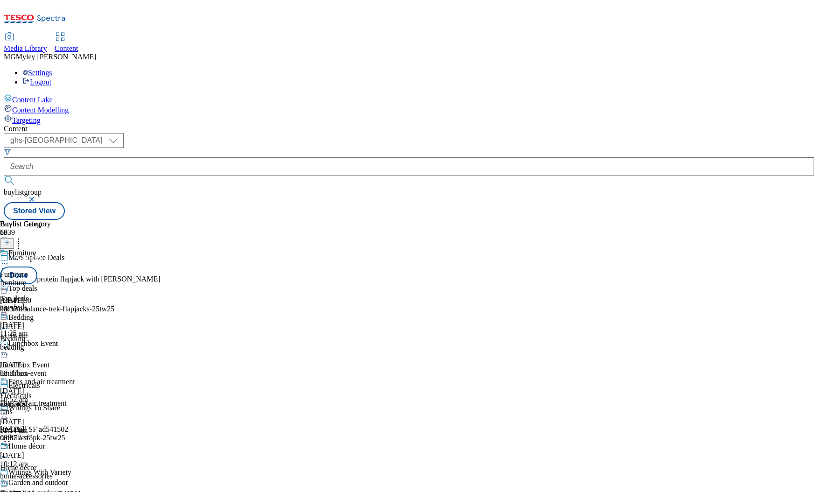
drag, startPoint x: 436, startPoint y: 337, endPoint x: 431, endPoint y: 236, distance: 101.4
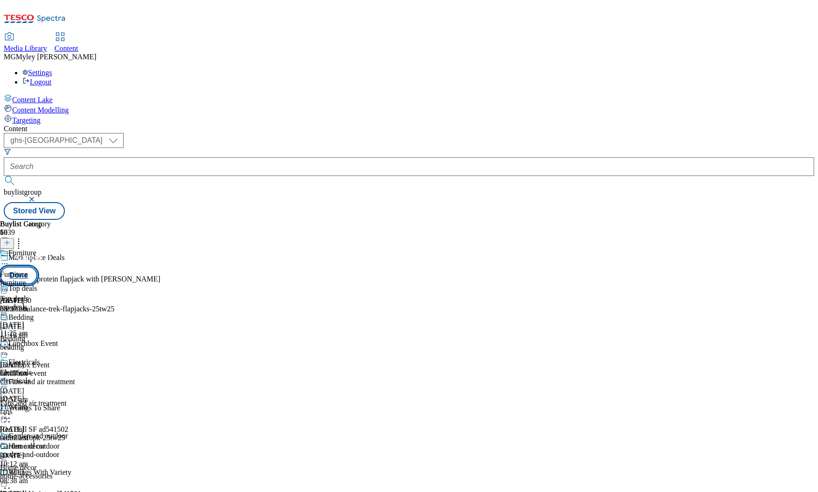
click at [37, 266] on button "Done" at bounding box center [18, 275] width 37 height 18
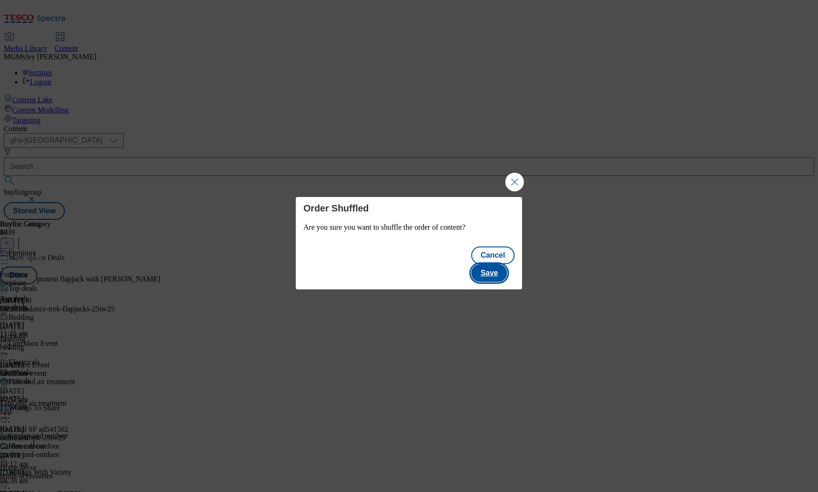
click at [499, 268] on button "Save" at bounding box center [489, 273] width 36 height 18
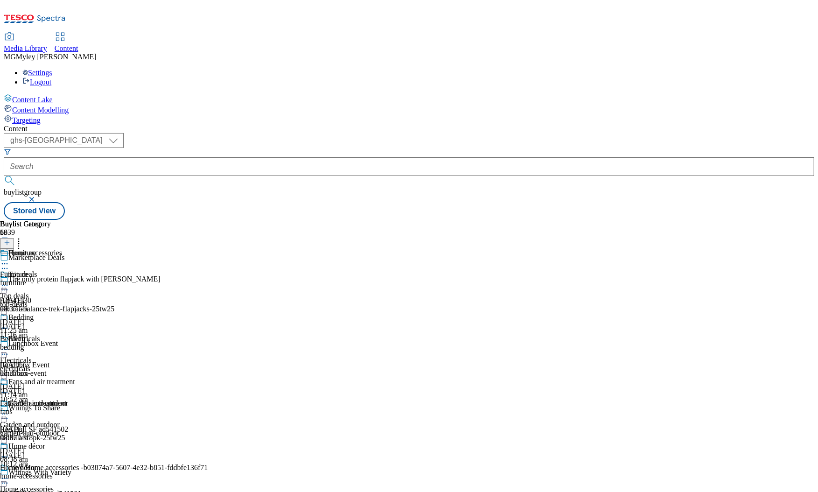
scroll to position [232, 0]
click at [208, 491] on div "home-accessories" at bounding box center [104, 497] width 208 height 8
click at [23, 237] on icon at bounding box center [18, 241] width 9 height 9
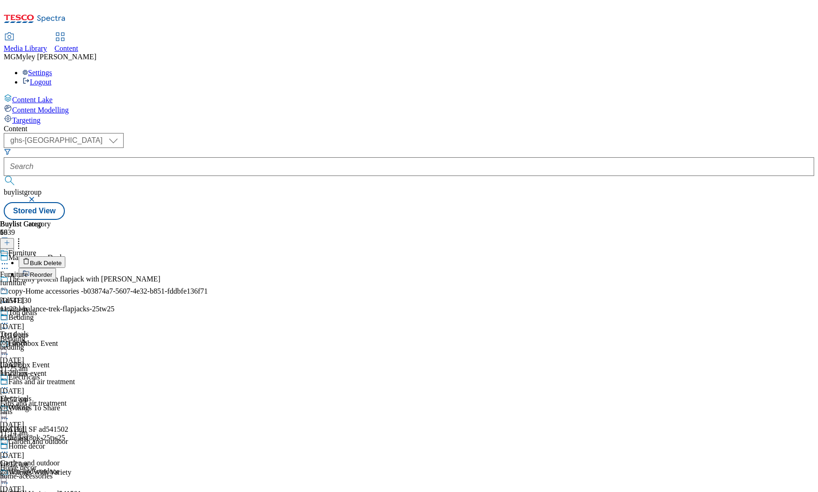
click at [56, 268] on button "Reorder" at bounding box center [37, 274] width 37 height 12
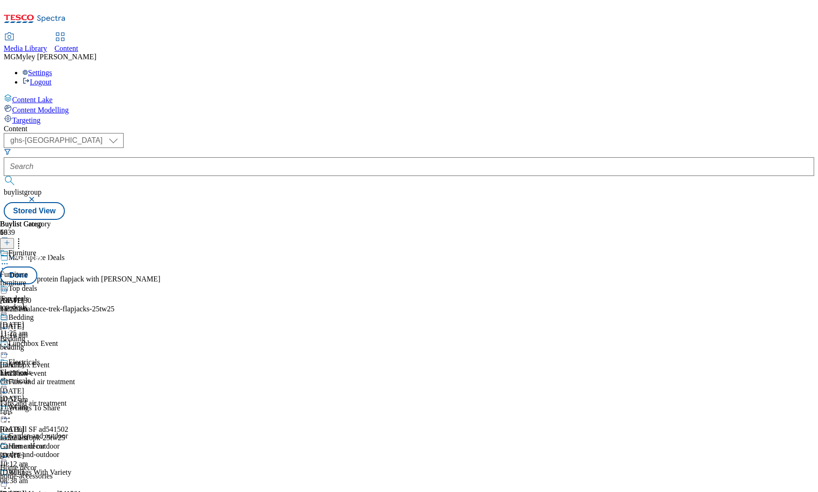
click at [496, 125] on div "Content" at bounding box center [409, 129] width 811 height 8
drag, startPoint x: 433, startPoint y: 349, endPoint x: 423, endPoint y: 219, distance: 130.2
drag, startPoint x: 436, startPoint y: 280, endPoint x: 436, endPoint y: 193, distance: 87.3
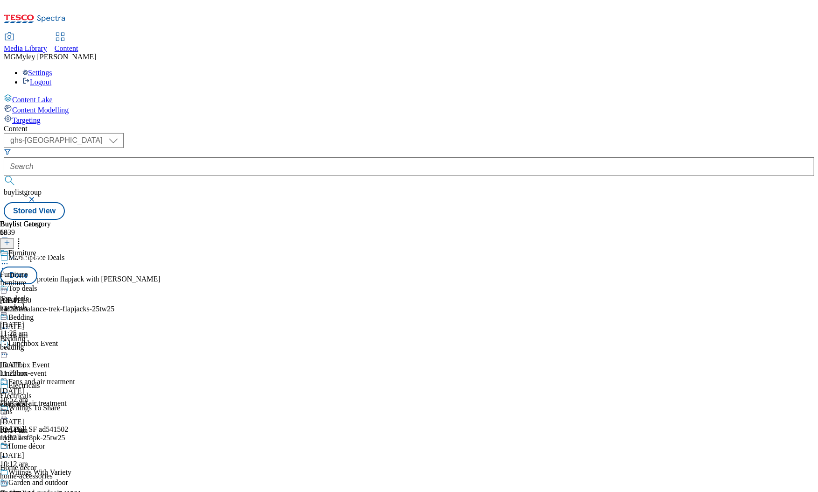
drag, startPoint x: 438, startPoint y: 324, endPoint x: 438, endPoint y: 165, distance: 158.7
drag, startPoint x: 435, startPoint y: 332, endPoint x: 433, endPoint y: 199, distance: 133.0
drag, startPoint x: 439, startPoint y: 376, endPoint x: 436, endPoint y: 177, distance: 199.3
drag, startPoint x: 438, startPoint y: 288, endPoint x: 437, endPoint y: 406, distance: 117.6
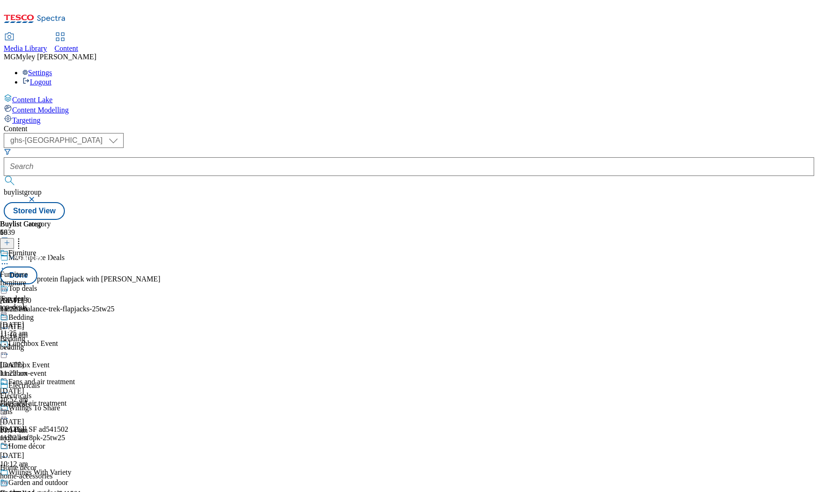
drag, startPoint x: 441, startPoint y: 343, endPoint x: 441, endPoint y: 253, distance: 89.6
click at [37, 266] on button "Done" at bounding box center [18, 275] width 37 height 18
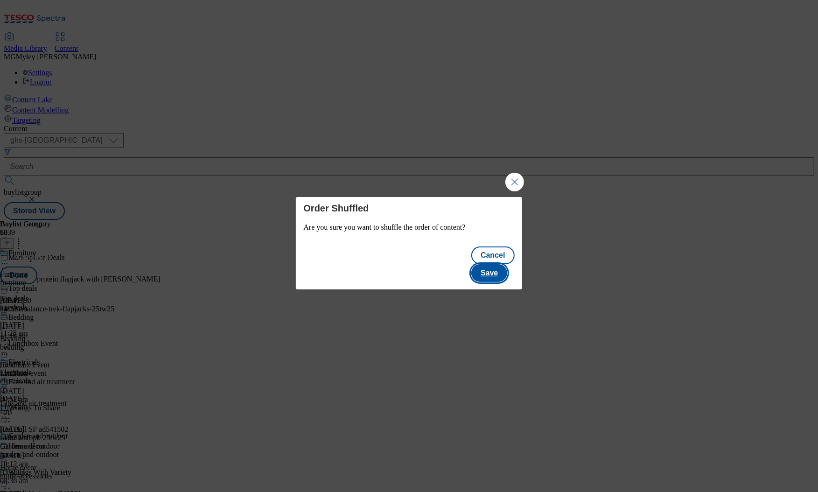
click at [507, 271] on button "Save" at bounding box center [489, 273] width 36 height 18
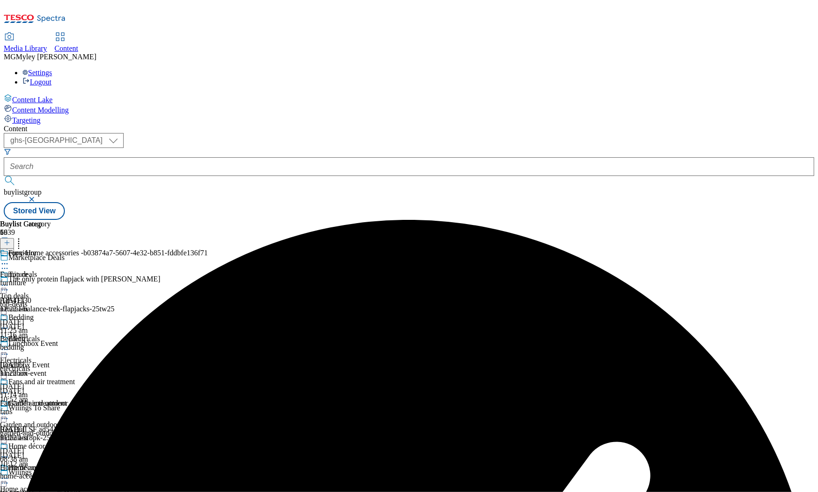
scroll to position [315, 0]
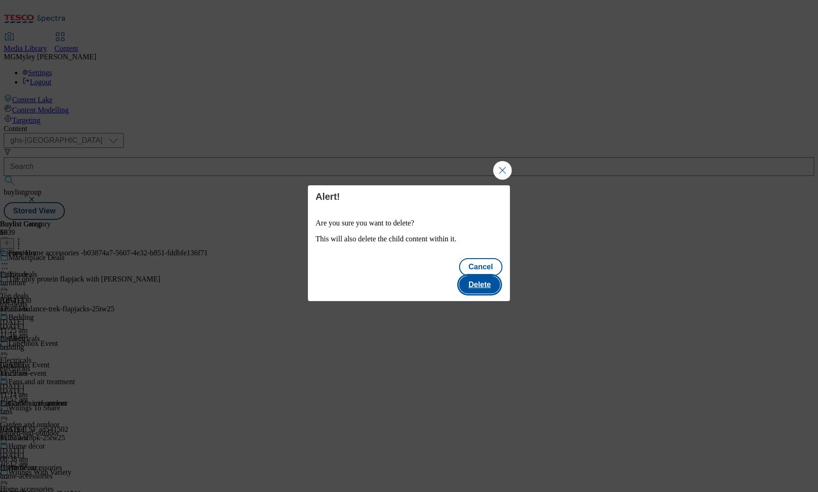
click at [486, 276] on button "Delete" at bounding box center [479, 285] width 41 height 18
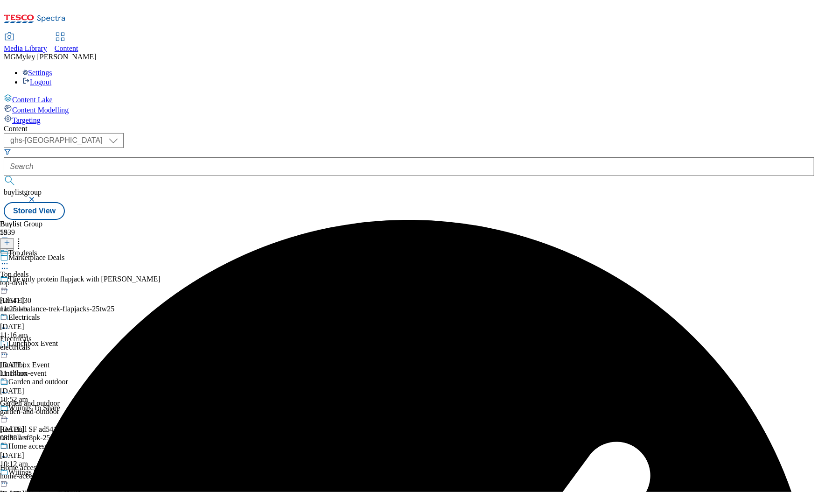
scroll to position [116, 0]
click at [54, 463] on div "Home accessories" at bounding box center [27, 467] width 54 height 8
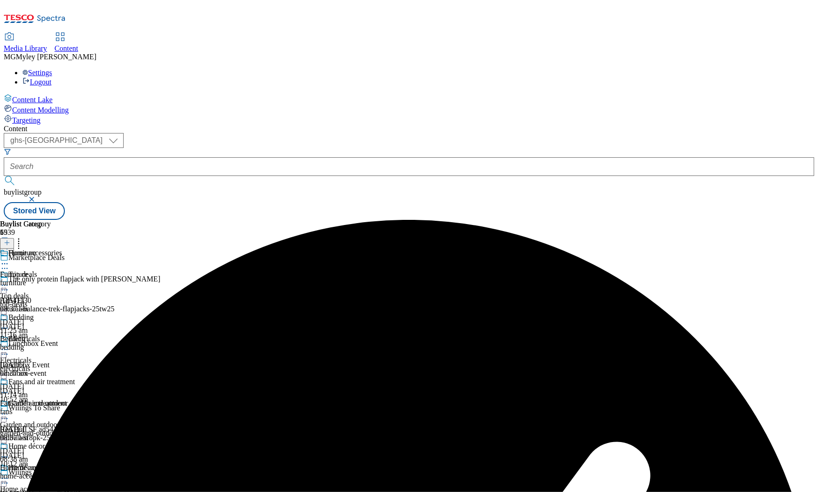
click at [9, 474] on icon at bounding box center [4, 478] width 9 height 9
click at [40, 491] on span "Edit" at bounding box center [34, 498] width 11 height 7
select select "evergreen"
select select "Banner"
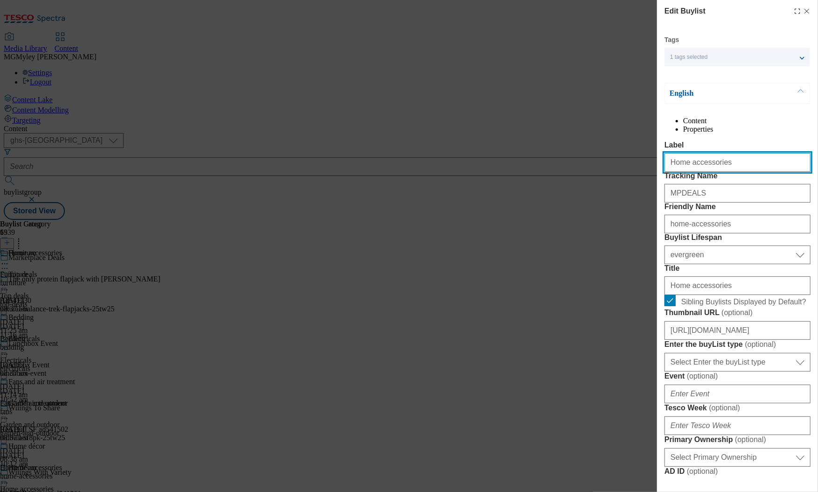
drag, startPoint x: 730, startPoint y: 184, endPoint x: 644, endPoint y: 184, distance: 86.3
click at [644, 184] on div "Edit Buylist Tags 1 tags selected buylist English Content Properties Label Home…" at bounding box center [409, 246] width 818 height 492
paste input "nd furniture"
type input "Home and furniture"
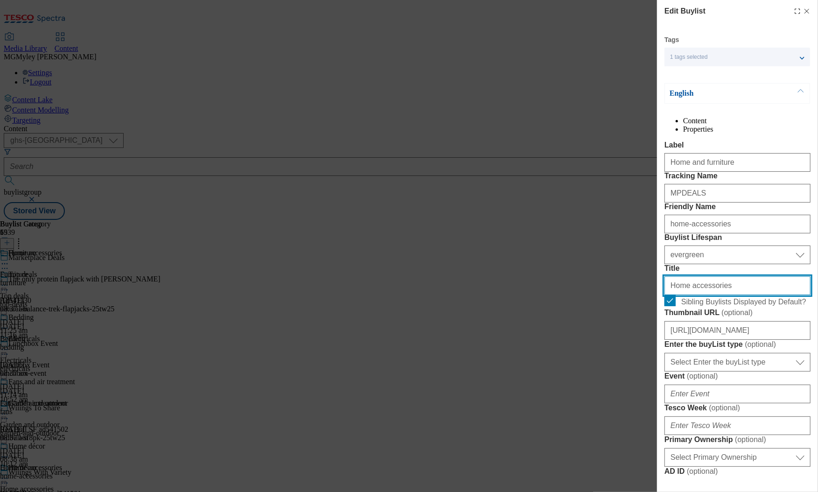
drag, startPoint x: 730, startPoint y: 369, endPoint x: 599, endPoint y: 363, distance: 131.3
click at [599, 364] on div "Edit Buylist Tags 1 tags selected buylist English Content Properties Label Home…" at bounding box center [409, 246] width 818 height 492
paste input "nd furniture"
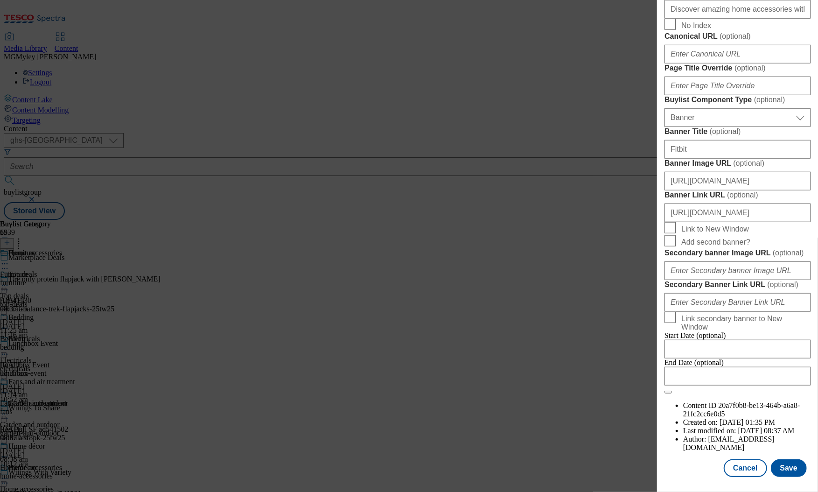
scroll to position [857, 0]
type input "Home and furniture"
click at [789, 471] on button "Save" at bounding box center [789, 468] width 36 height 18
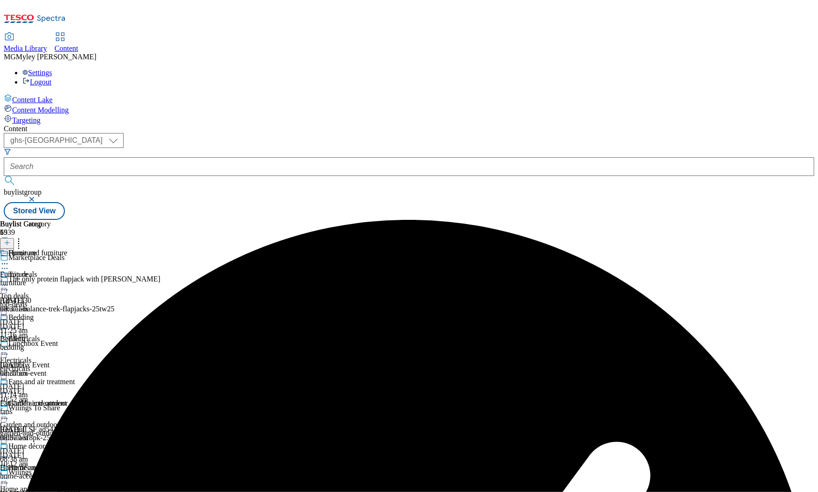
scroll to position [191, 0]
click at [8, 478] on circle at bounding box center [7, 478] width 1 height 1
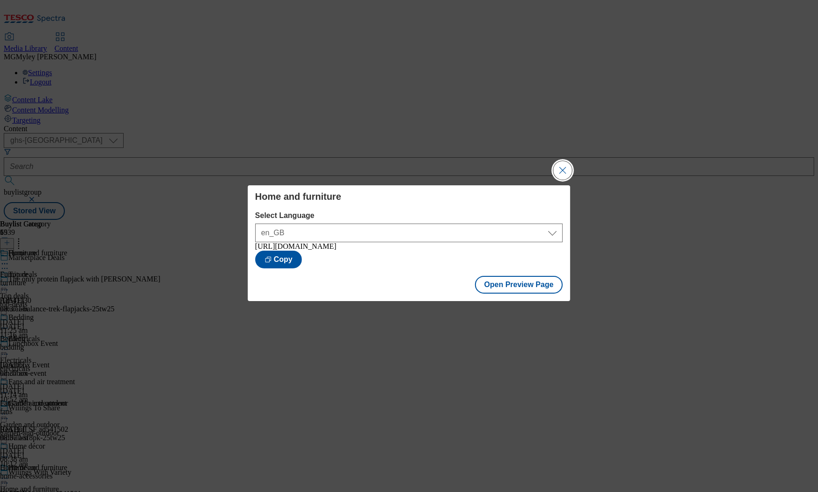
click at [566, 170] on button "Close Modal" at bounding box center [562, 170] width 19 height 19
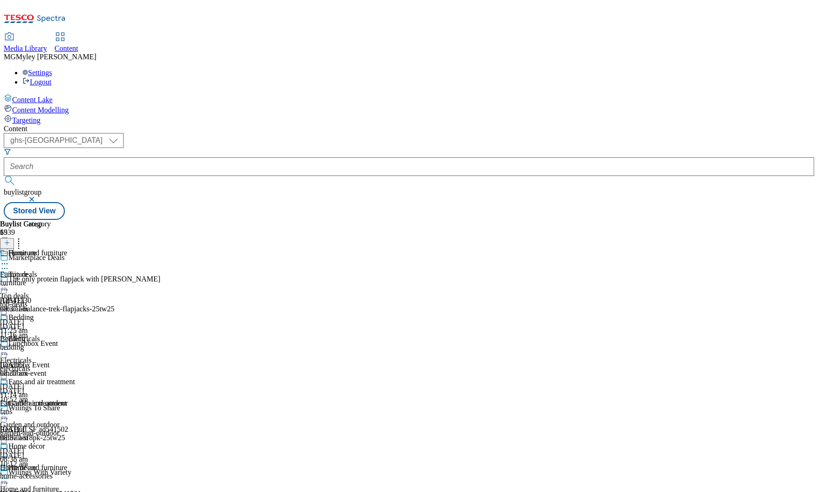
click at [709, 220] on div "Buylist Group 5939 Marketplace Deals The only protein flapjack with Biscoff Ad5…" at bounding box center [409, 220] width 811 height 0
